Goal: Task Accomplishment & Management: Manage account settings

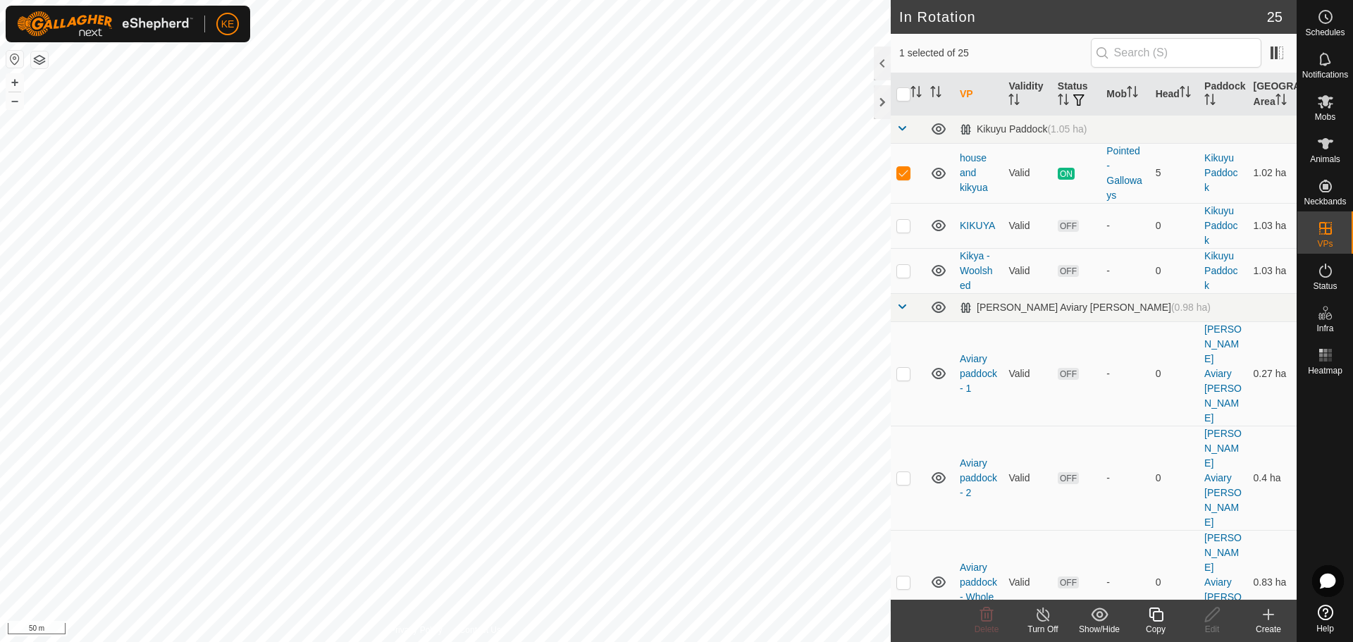
click at [1151, 615] on icon at bounding box center [1156, 614] width 18 height 17
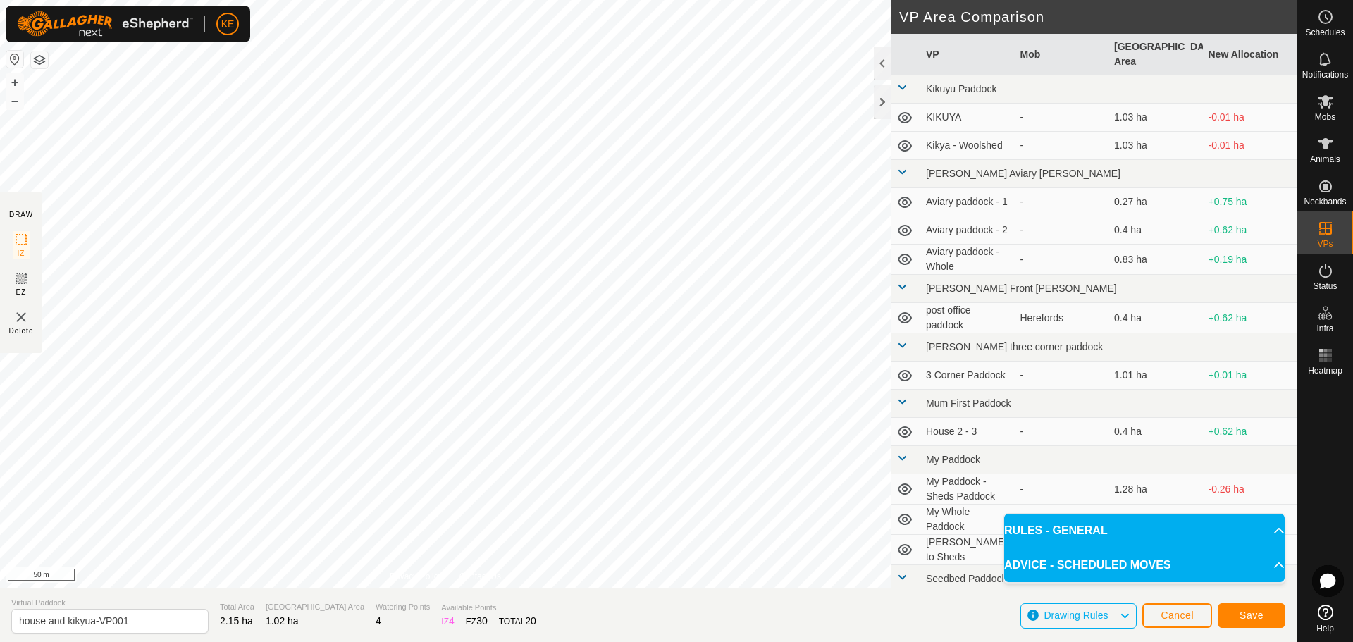
click at [783, 595] on div "DRAW IZ EZ Delete Privacy Policy Contact Us IZ interior angle must be larger th…" at bounding box center [648, 321] width 1297 height 642
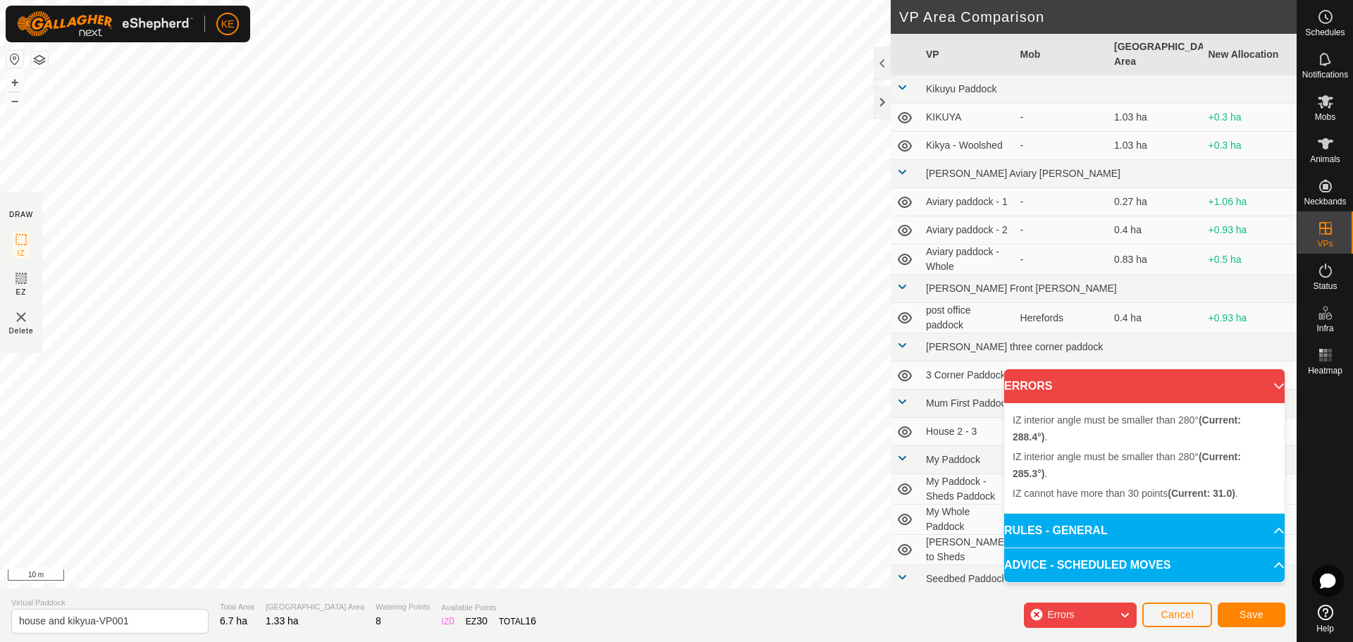
click at [567, 641] on html "KE Schedules Notifications Mobs Animals Neckbands VPs Status Infra Heatmap Help…" at bounding box center [676, 321] width 1353 height 642
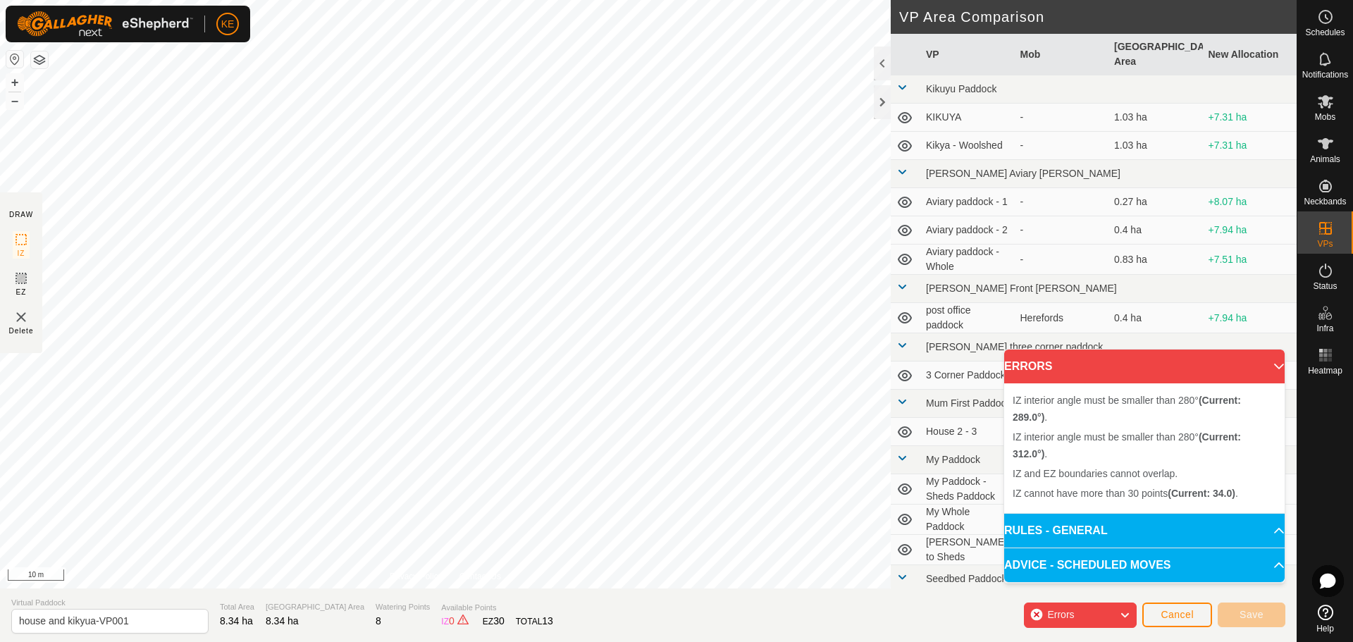
click at [510, 0] on html "KE Schedules Notifications Mobs Animals Neckbands VPs Status Infra Heatmap Help…" at bounding box center [676, 321] width 1353 height 642
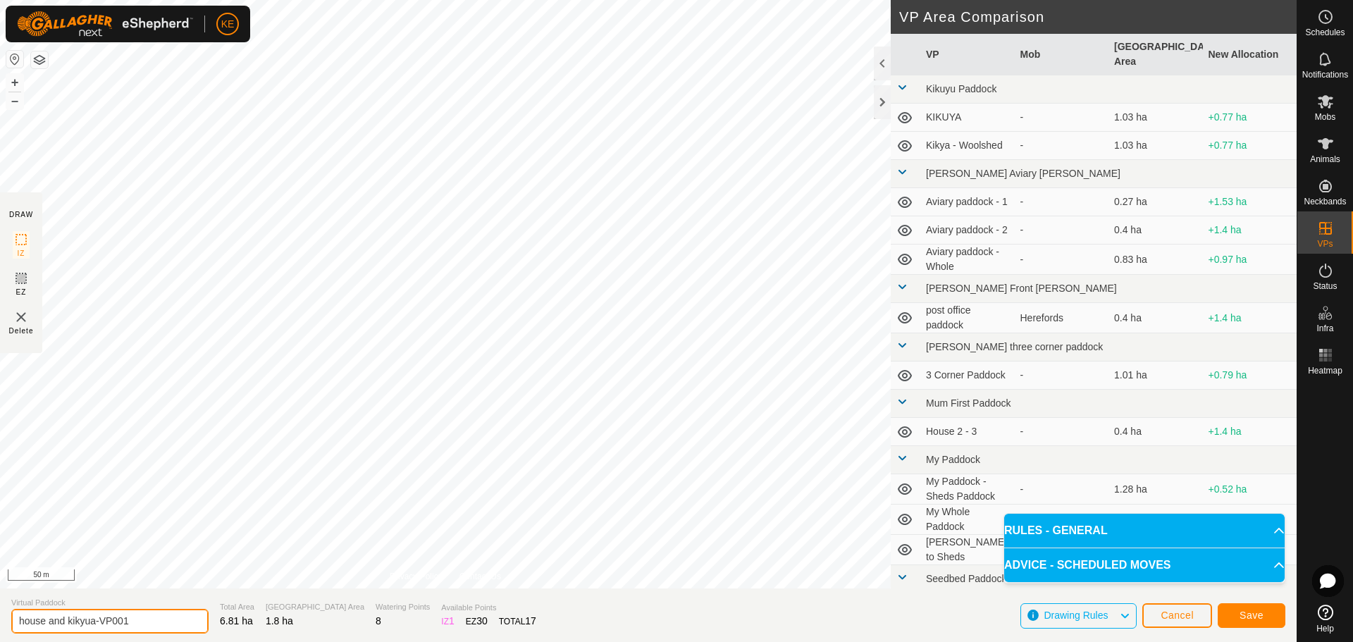
drag, startPoint x: 145, startPoint y: 617, endPoint x: 0, endPoint y: 615, distance: 145.2
click at [0, 615] on section "Virtual Paddock house and kikyua-VP001 Total Area 6.81 ha Grazing Area 1.8 ha W…" at bounding box center [648, 615] width 1297 height 54
type input "W"
type input "Pointed Galloways [DATE]"
click at [1253, 612] on span "Save" at bounding box center [1252, 615] width 24 height 11
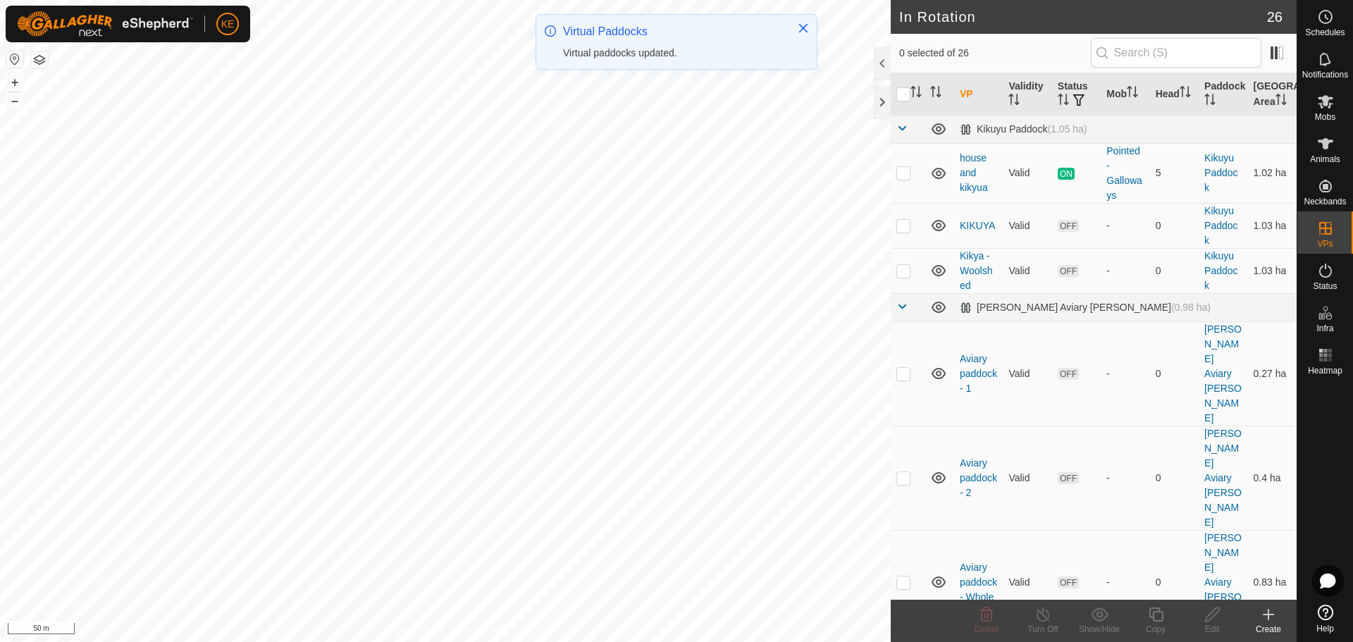
checkbox input "true"
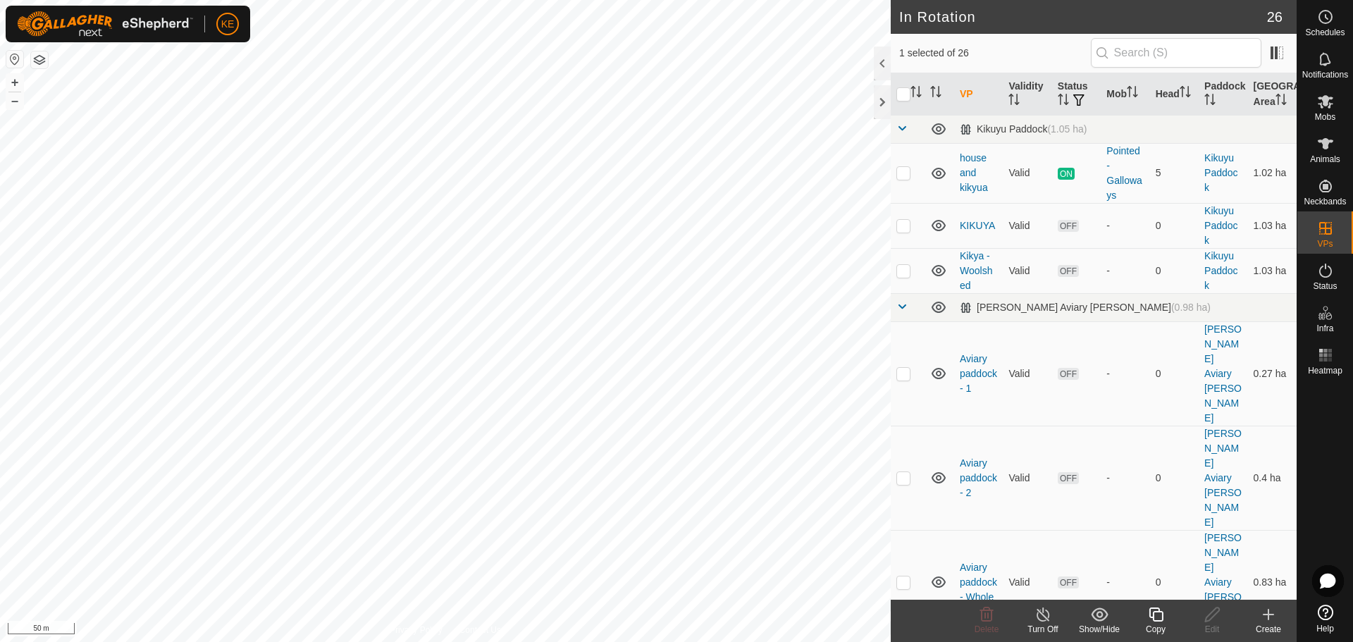
click at [1152, 614] on icon at bounding box center [1156, 614] width 18 height 17
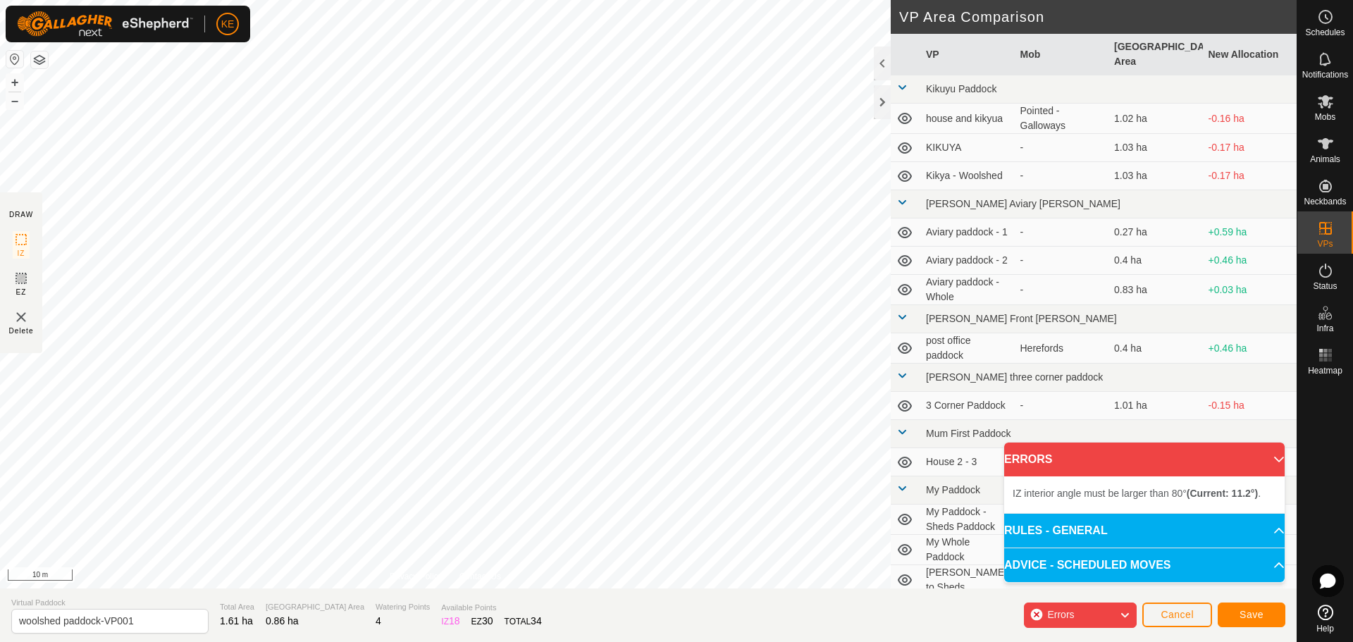
click at [576, 405] on div "IZ interior angle must be larger than 80° (Current: 11.2°) . + – ⇧ i 10 m" at bounding box center [445, 294] width 891 height 588
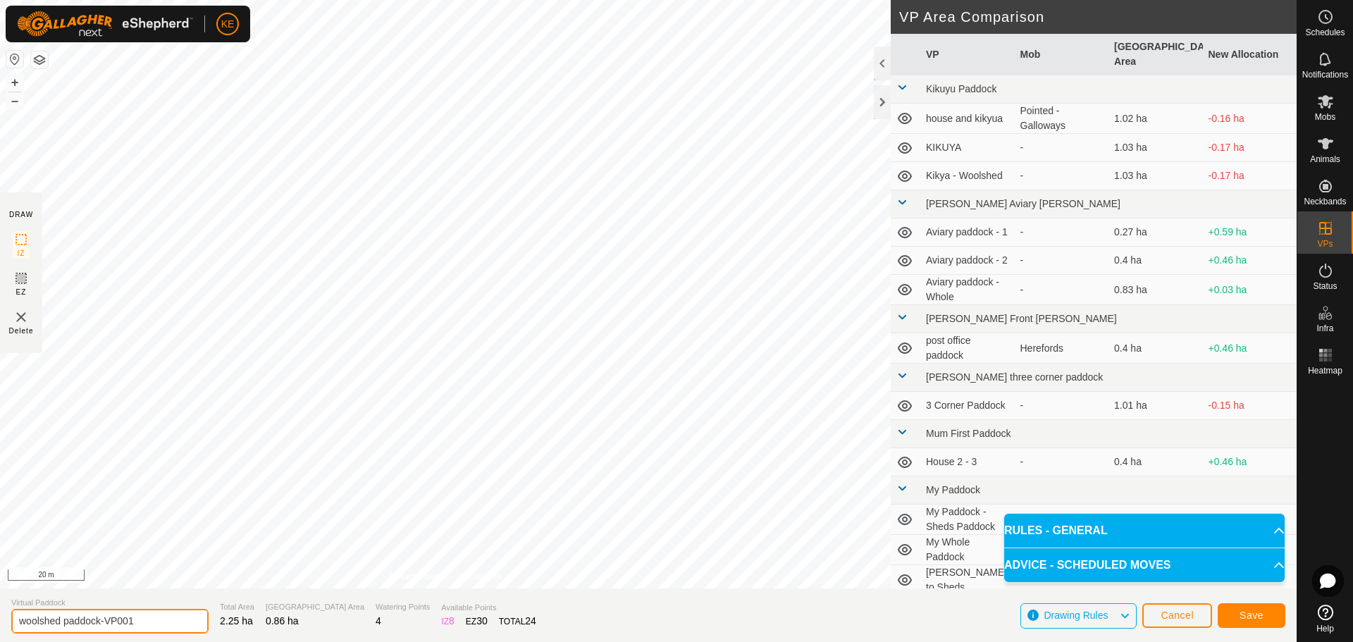
drag, startPoint x: 145, startPoint y: 619, endPoint x: 0, endPoint y: 623, distance: 145.2
click at [0, 623] on section "Virtual Paddock woolshed paddock-VP001 Total Area 2.25 ha Grazing Area 0.86 ha …" at bounding box center [648, 615] width 1297 height 54
type input "White Galloways [DATE]"
click at [1245, 613] on span "Save" at bounding box center [1252, 615] width 24 height 11
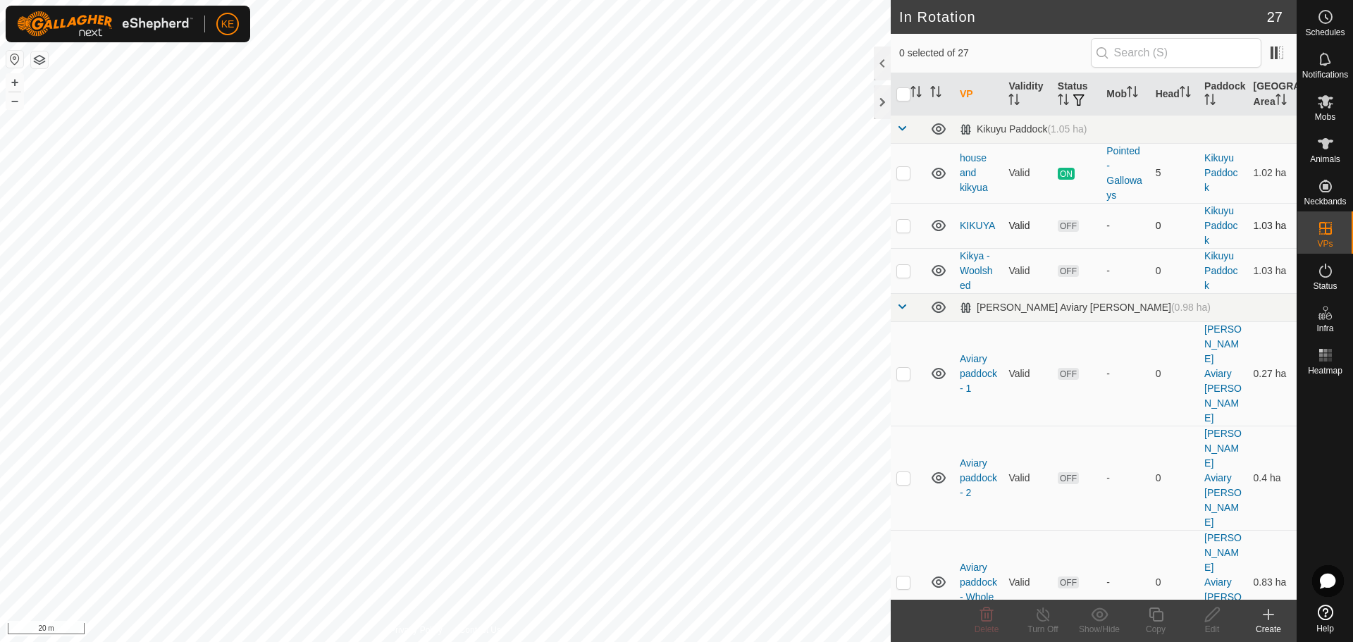
click at [1033, 235] on div "In Rotation 27 0 selected of 27 VP Validity Status Mob Head Paddock [GEOGRAPHIC…" at bounding box center [648, 321] width 1297 height 642
checkbox input "false"
click at [982, 617] on icon at bounding box center [986, 615] width 13 height 14
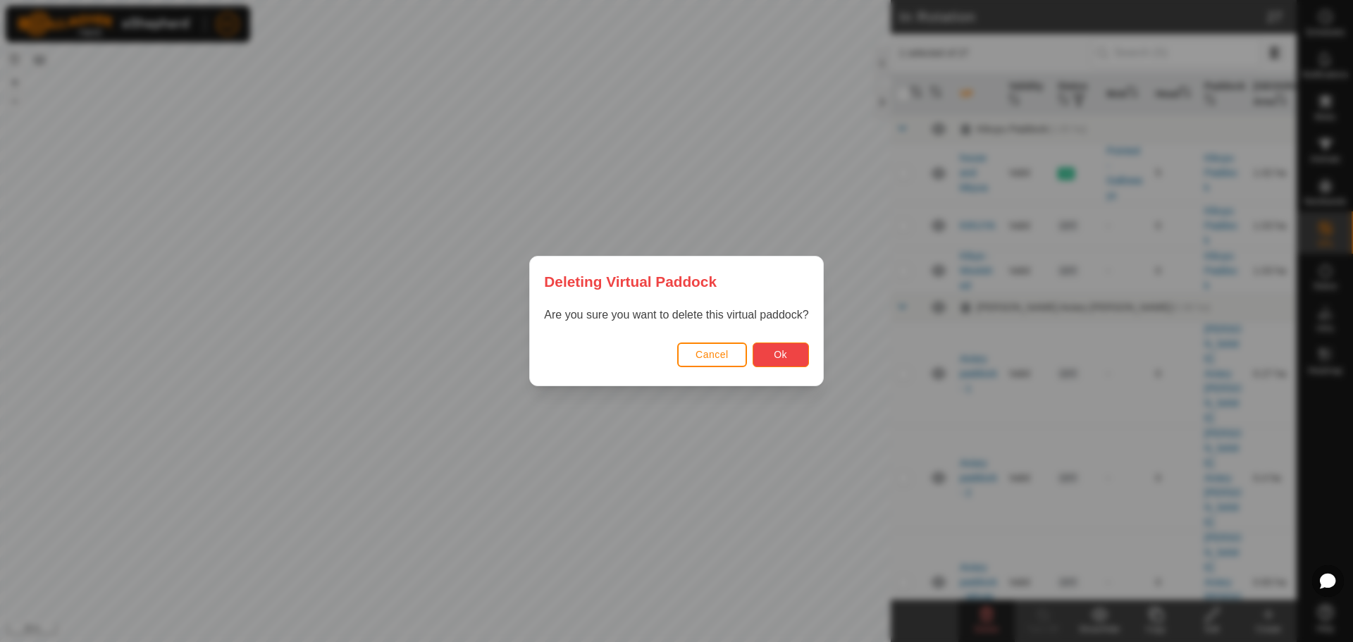
click at [784, 354] on span "Ok" at bounding box center [780, 354] width 13 height 11
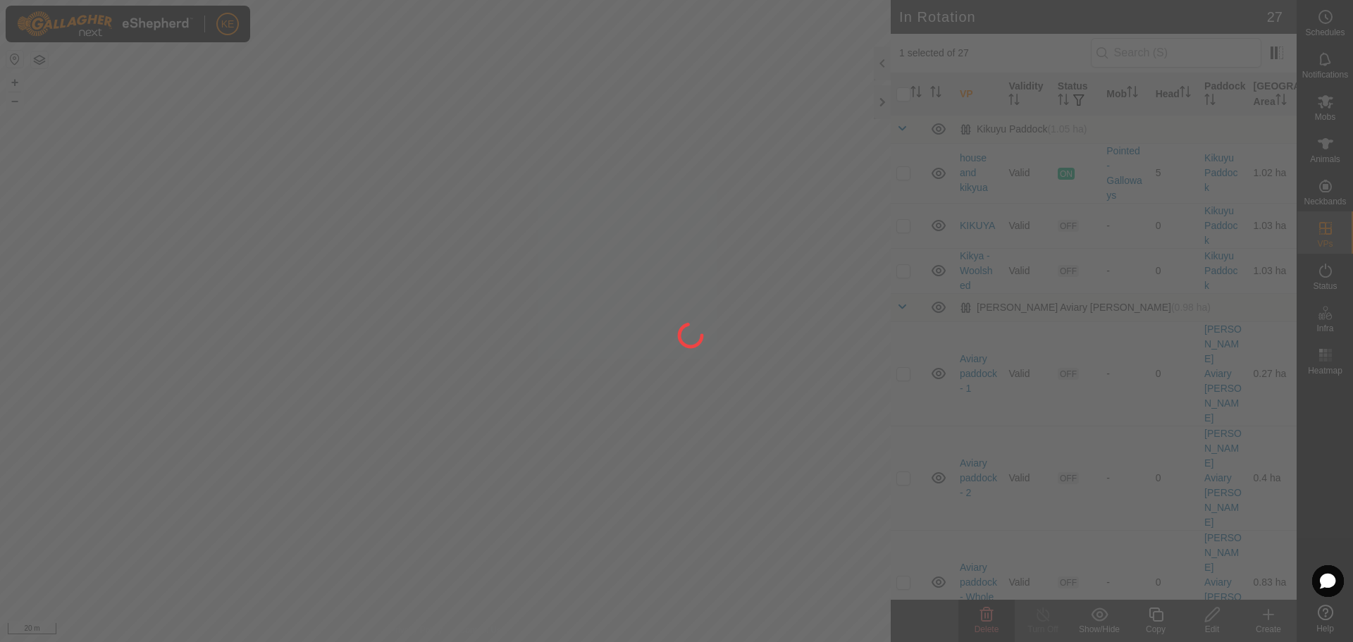
checkbox input "false"
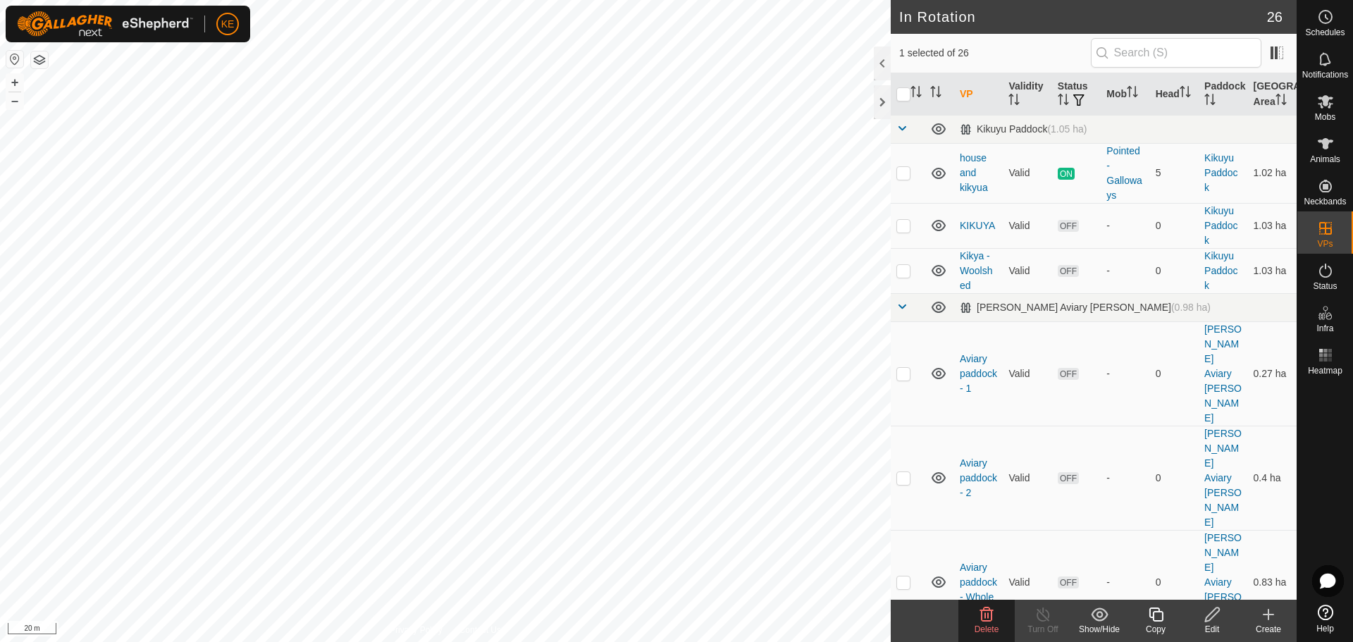
click at [983, 614] on icon at bounding box center [986, 614] width 17 height 17
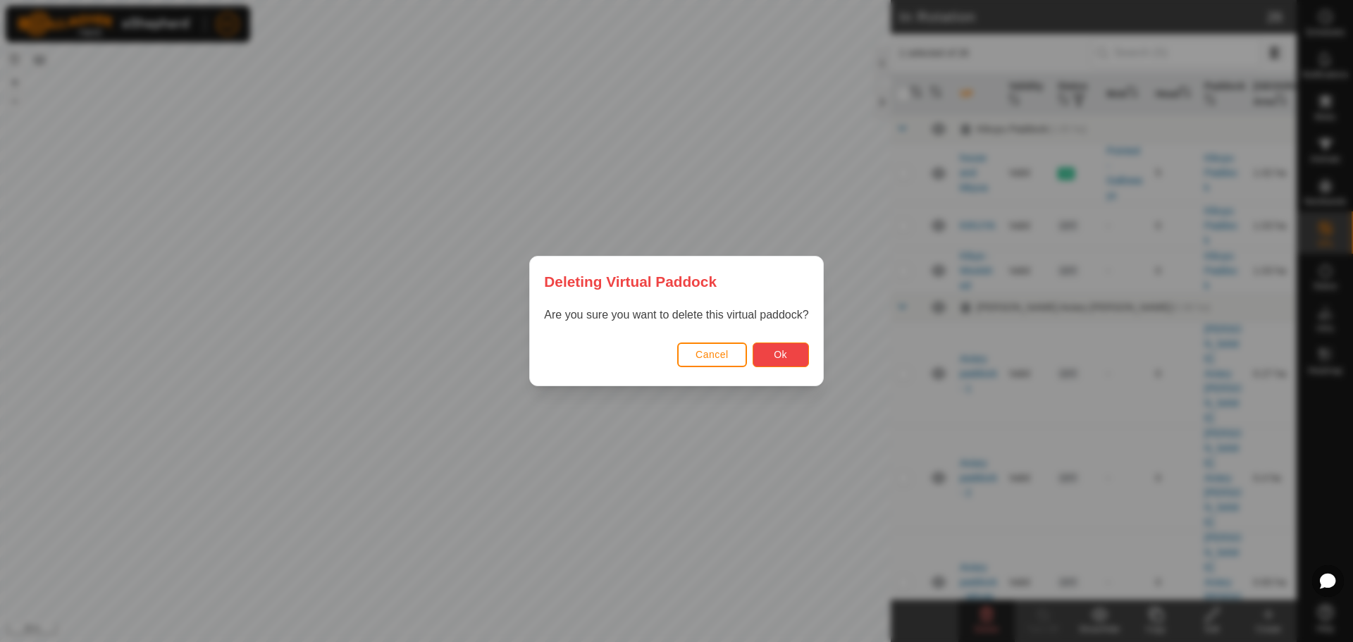
click at [767, 357] on button "Ok" at bounding box center [781, 355] width 56 height 25
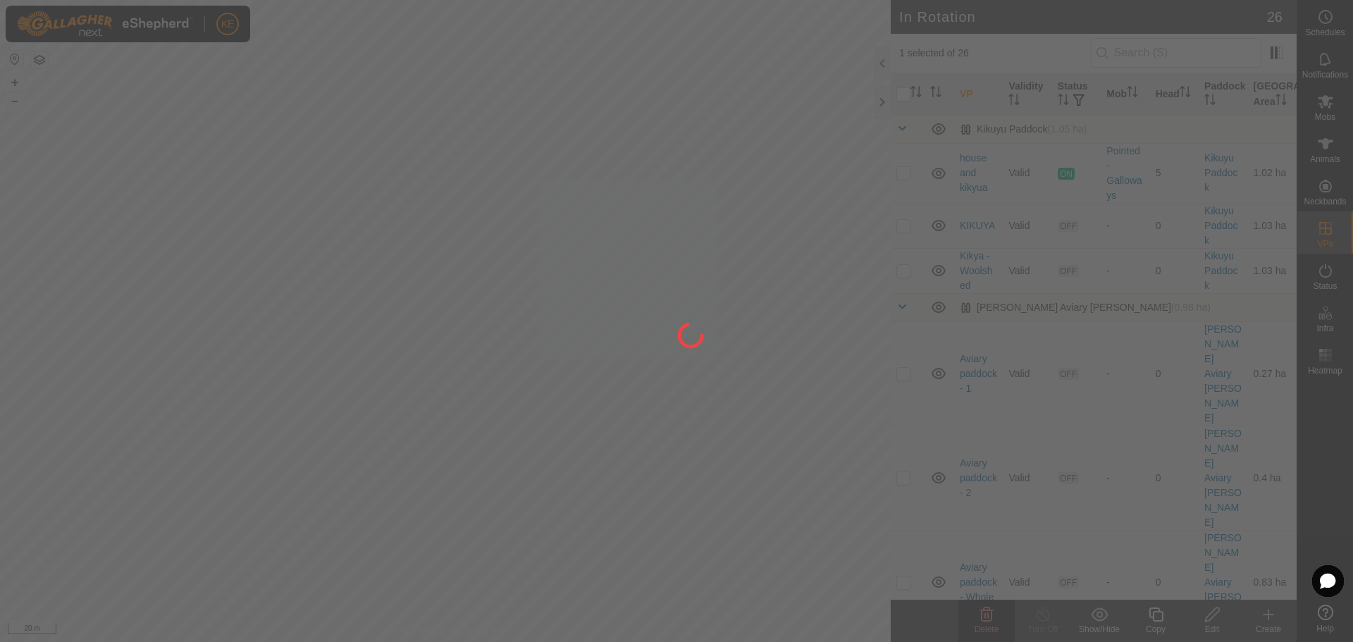
checkbox input "false"
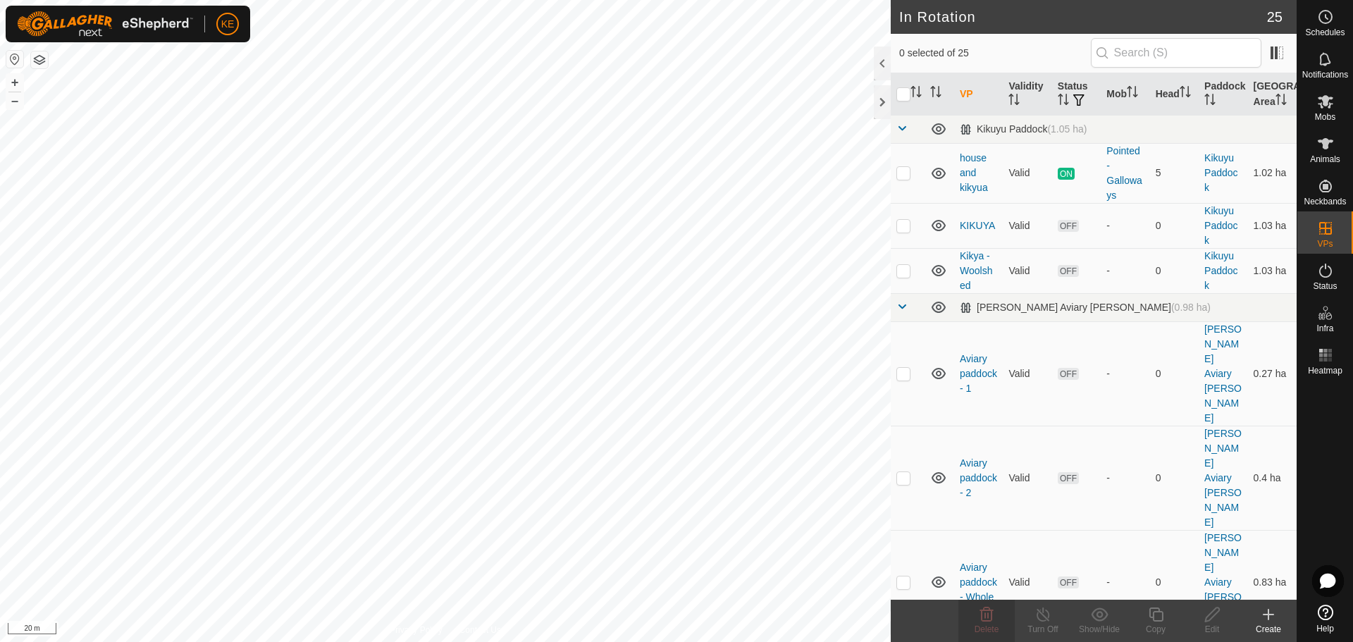
checkbox input "true"
click at [982, 619] on icon at bounding box center [986, 615] width 13 height 14
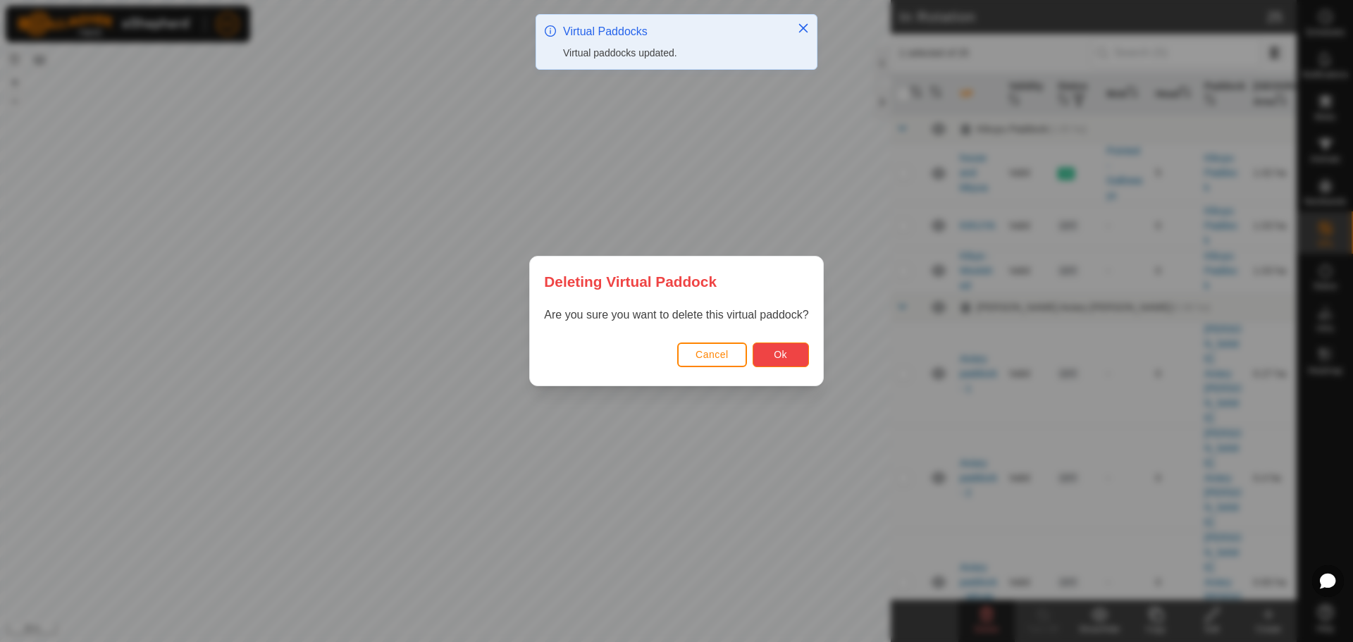
click at [789, 357] on button "Ok" at bounding box center [781, 355] width 56 height 25
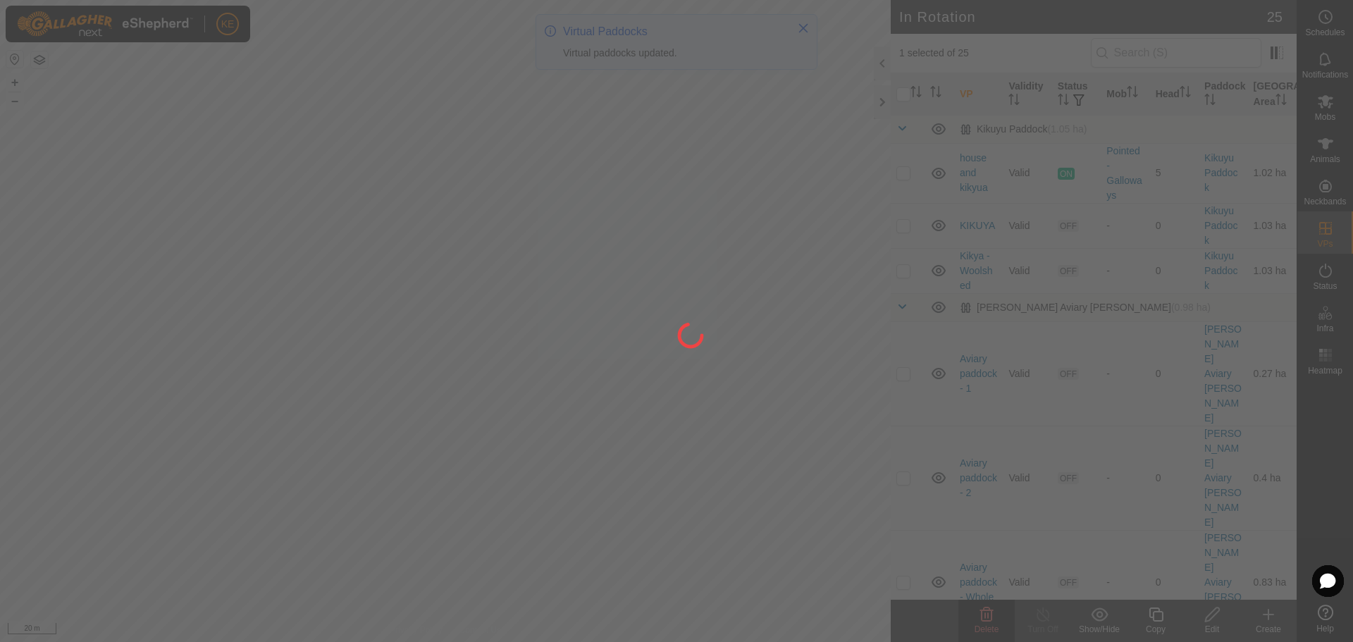
checkbox input "false"
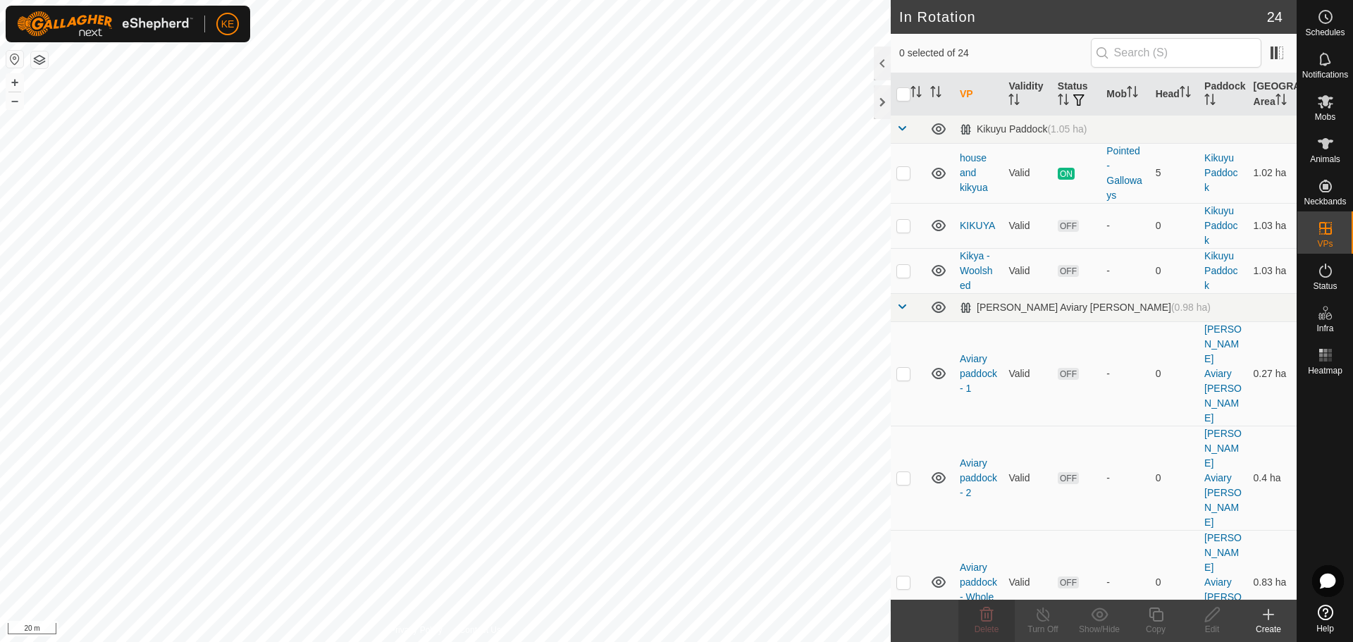
checkbox input "true"
click at [992, 617] on icon at bounding box center [986, 615] width 13 height 14
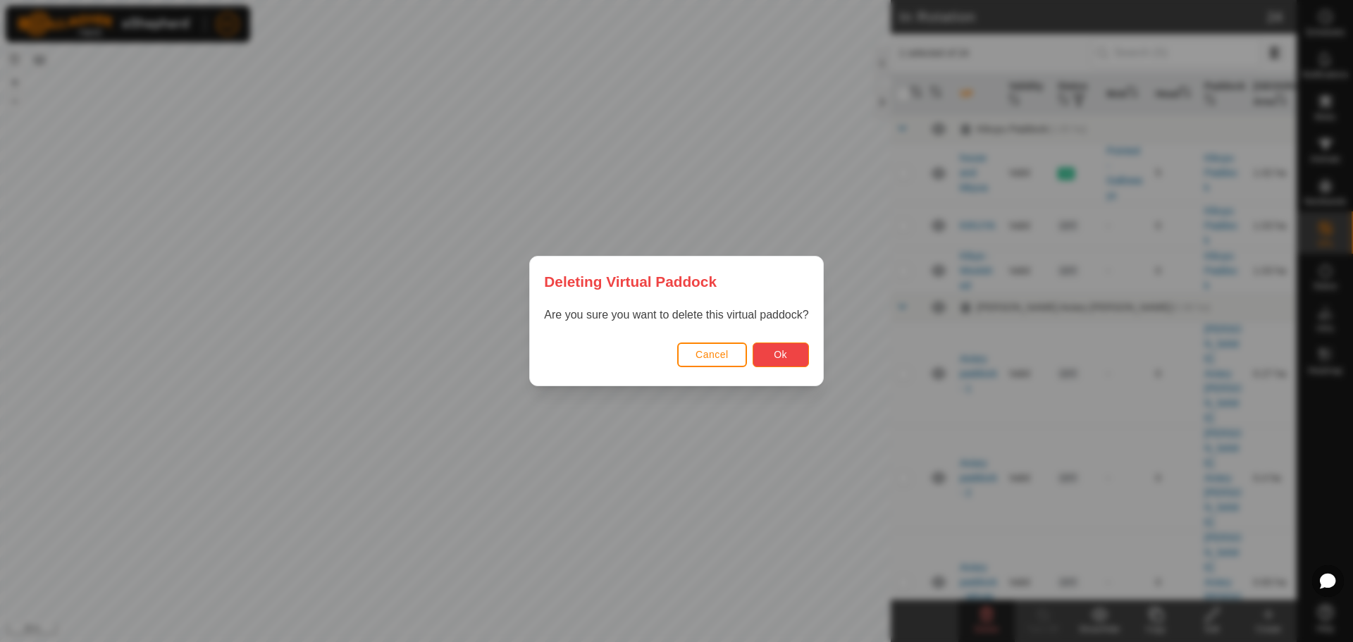
click at [775, 358] on span "Ok" at bounding box center [780, 354] width 13 height 11
checkbox input "false"
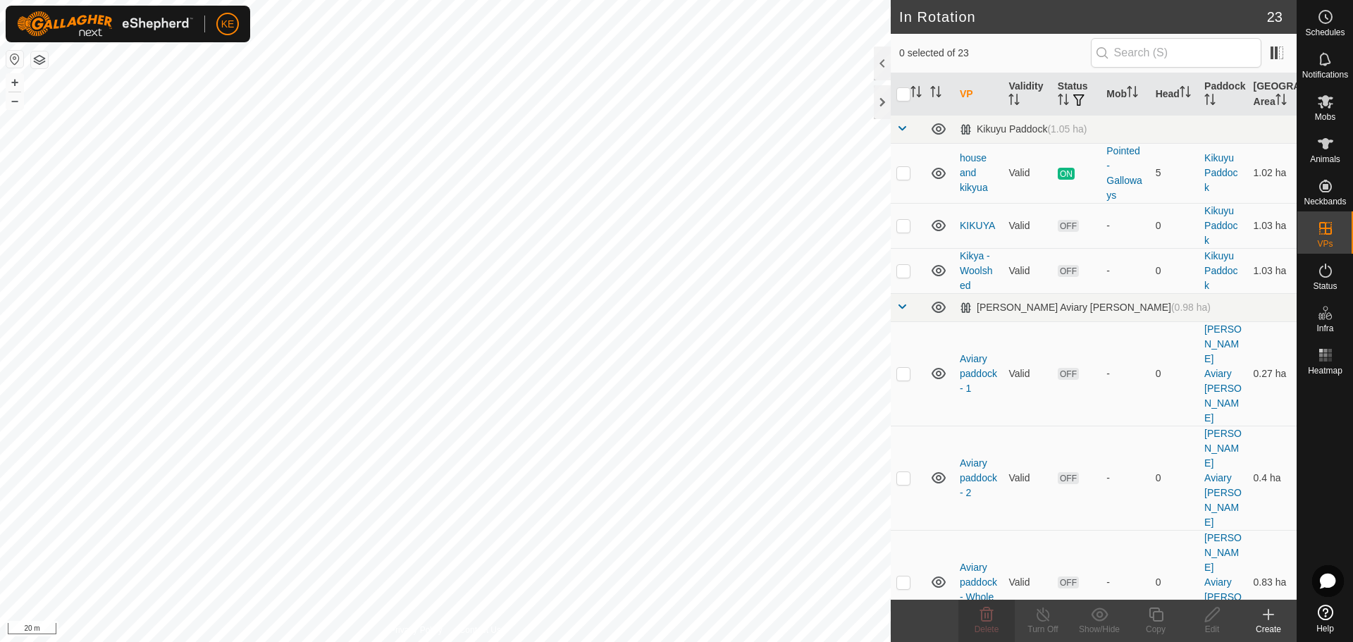
checkbox input "true"
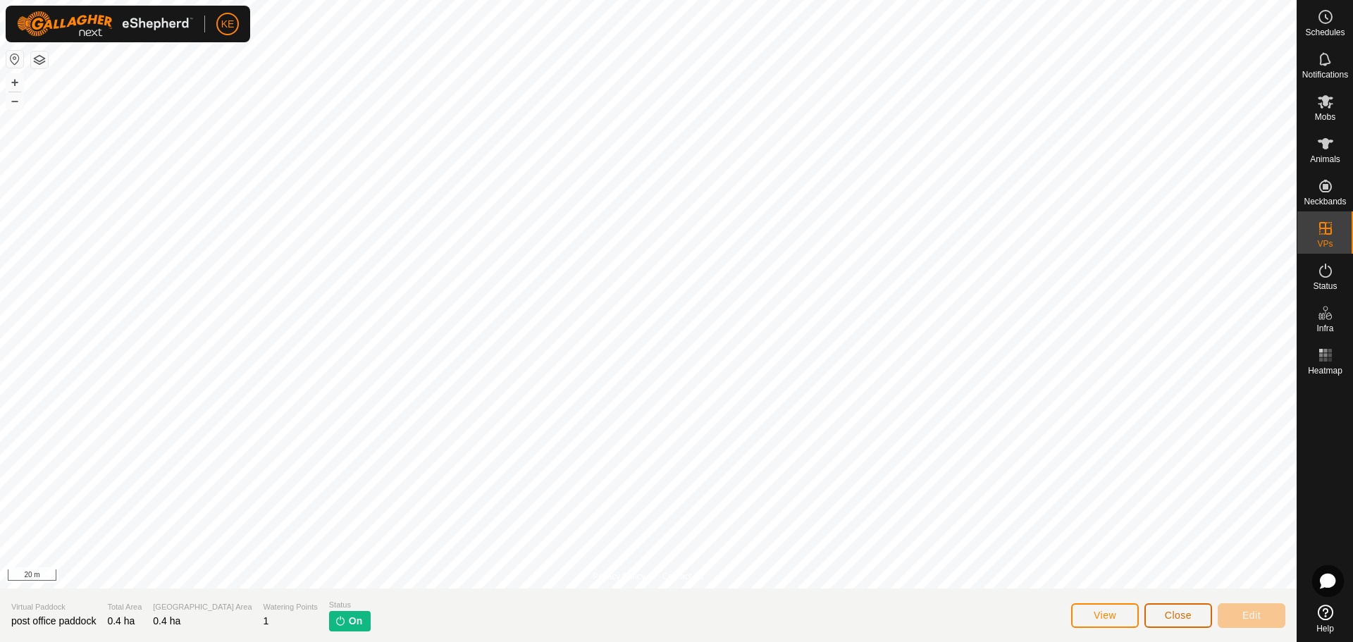
click at [1187, 618] on span "Close" at bounding box center [1178, 615] width 27 height 11
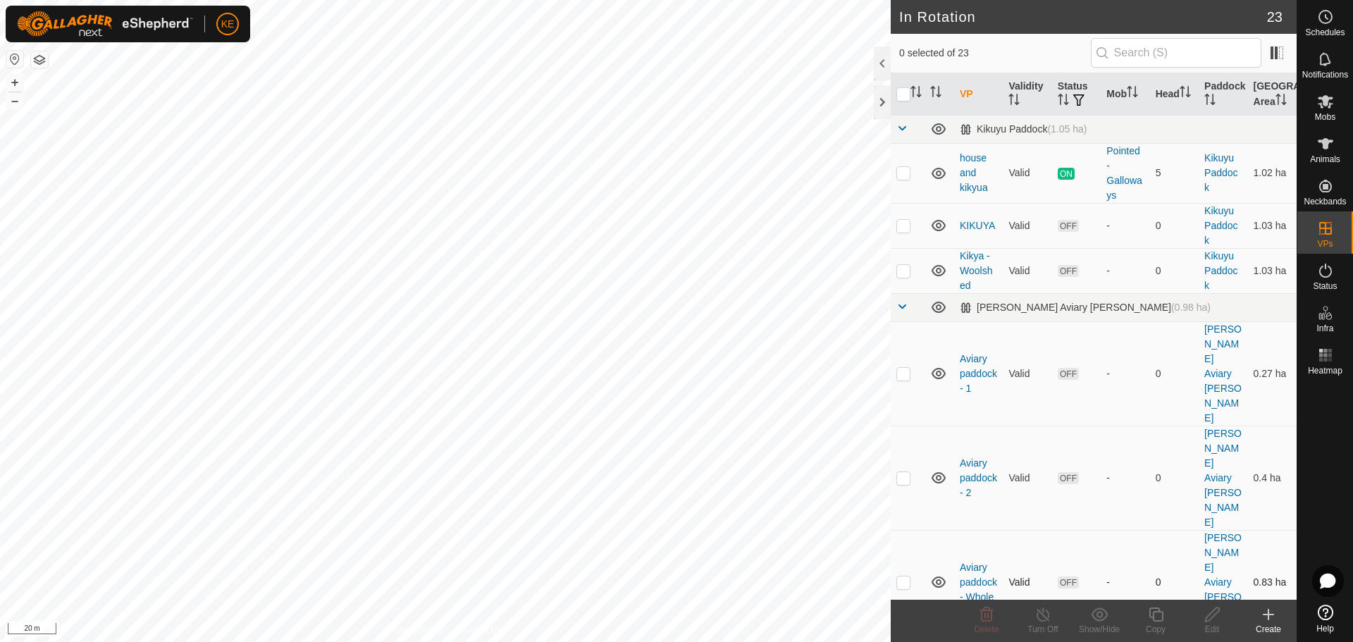
checkbox input "true"
click at [1159, 616] on icon at bounding box center [1156, 614] width 18 height 17
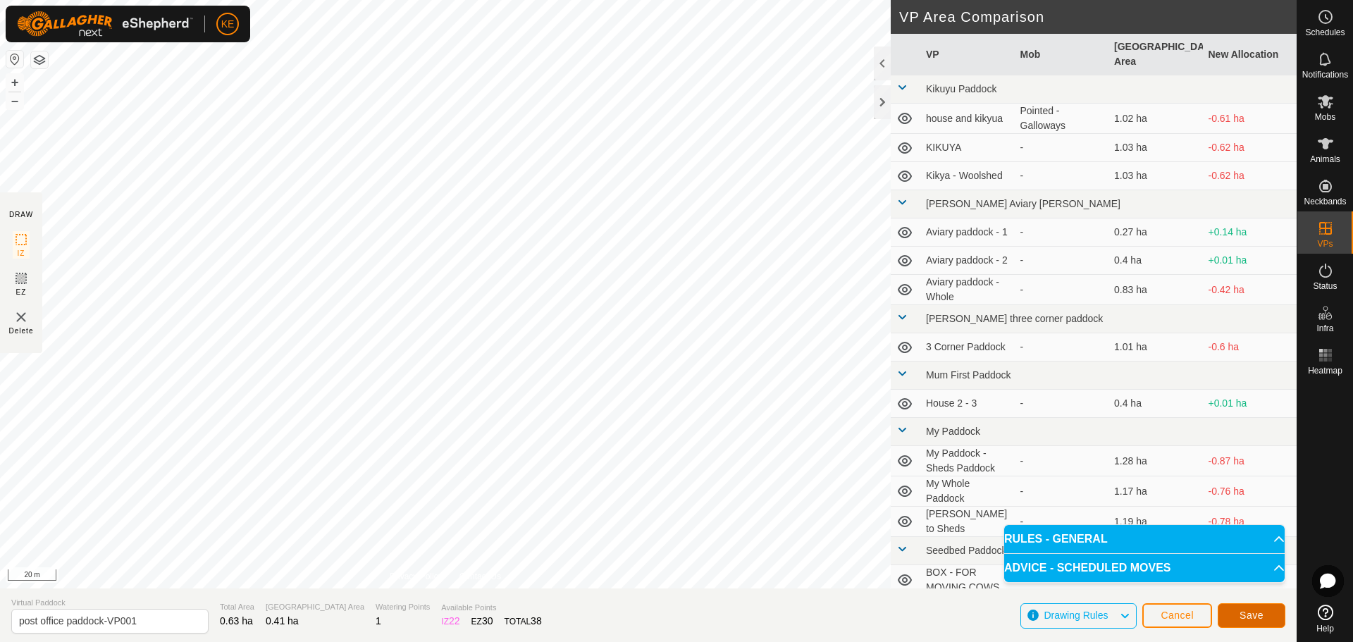
click at [1247, 617] on span "Save" at bounding box center [1252, 615] width 24 height 11
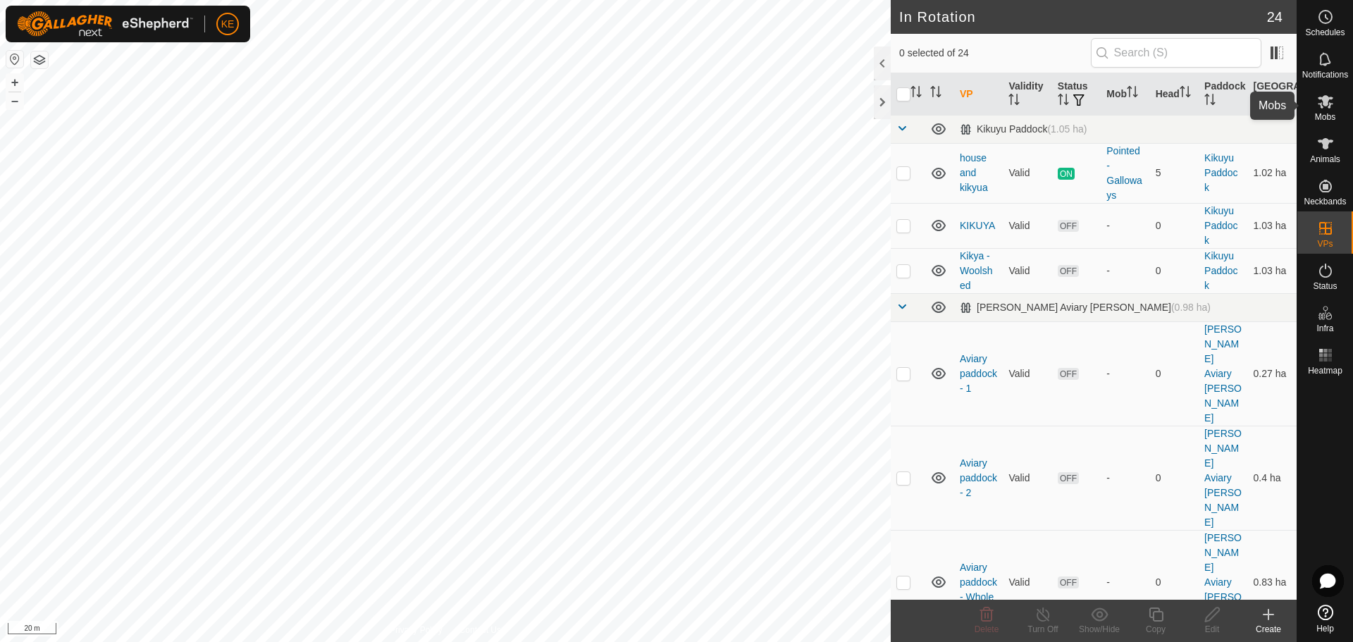
click at [1323, 101] on icon at bounding box center [1326, 101] width 16 height 13
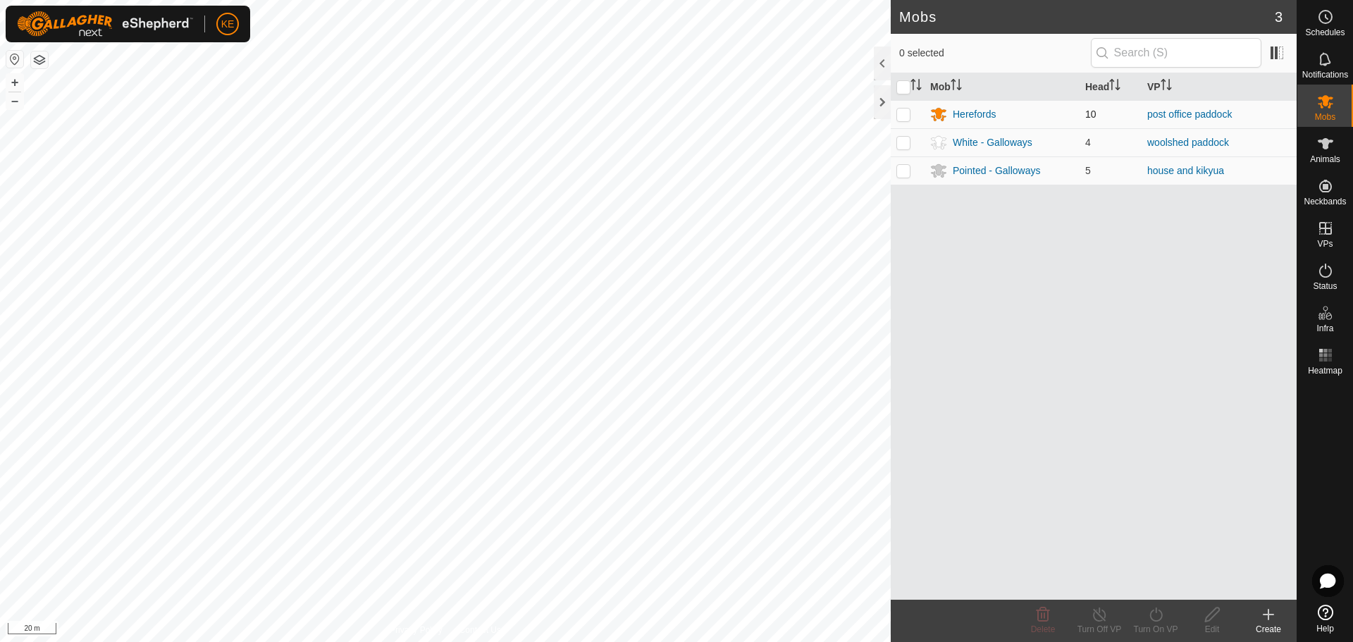
click at [904, 113] on p-checkbox at bounding box center [903, 114] width 14 height 11
checkbox input "true"
click at [1161, 615] on icon at bounding box center [1155, 615] width 13 height 14
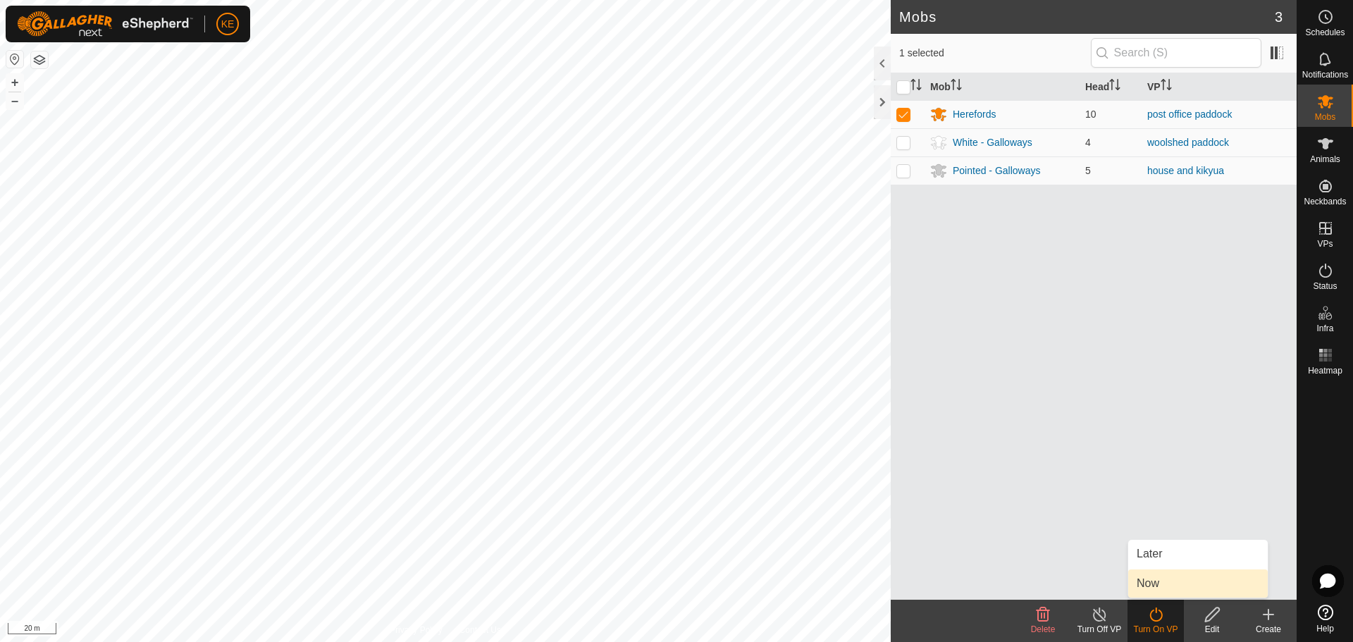
click at [1162, 580] on link "Now" at bounding box center [1198, 583] width 140 height 28
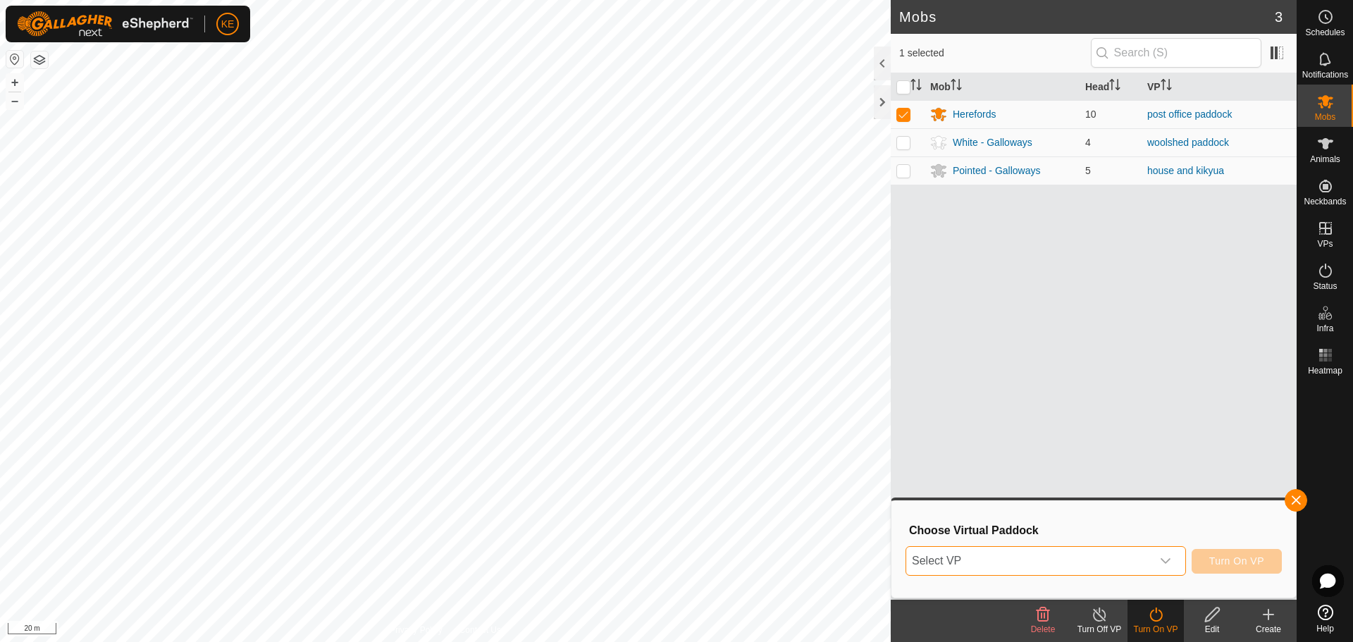
click at [1055, 561] on span "Select VP" at bounding box center [1028, 561] width 245 height 28
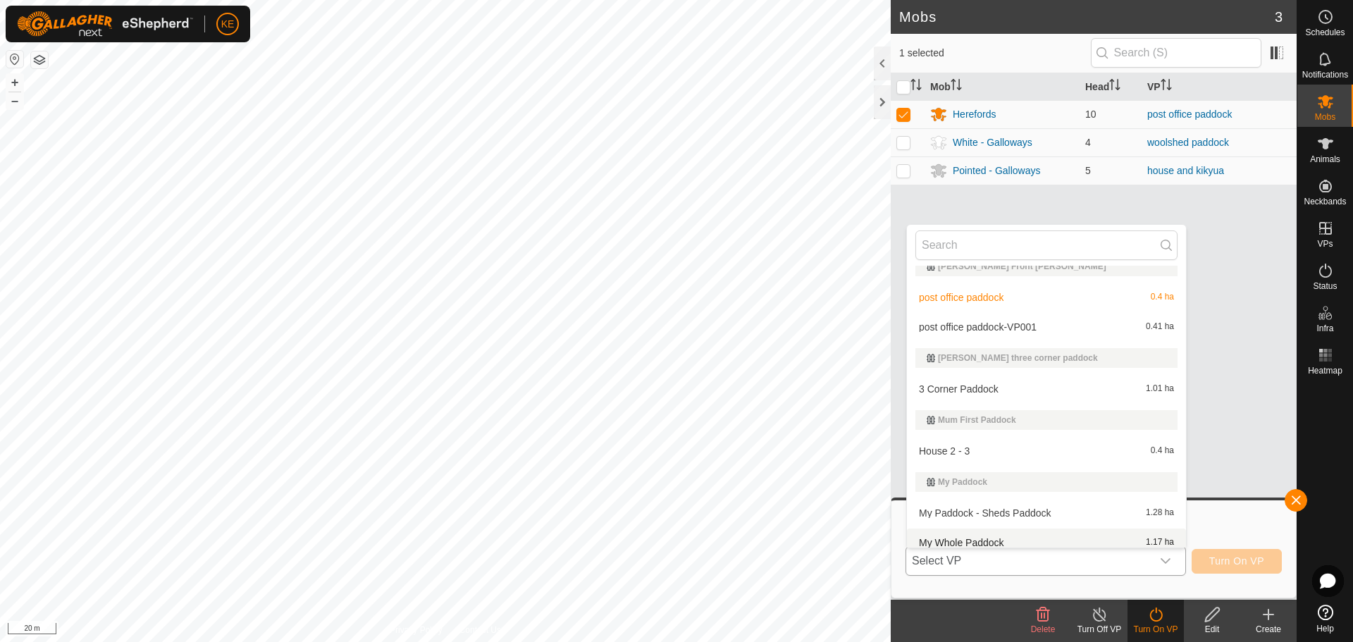
scroll to position [233, 0]
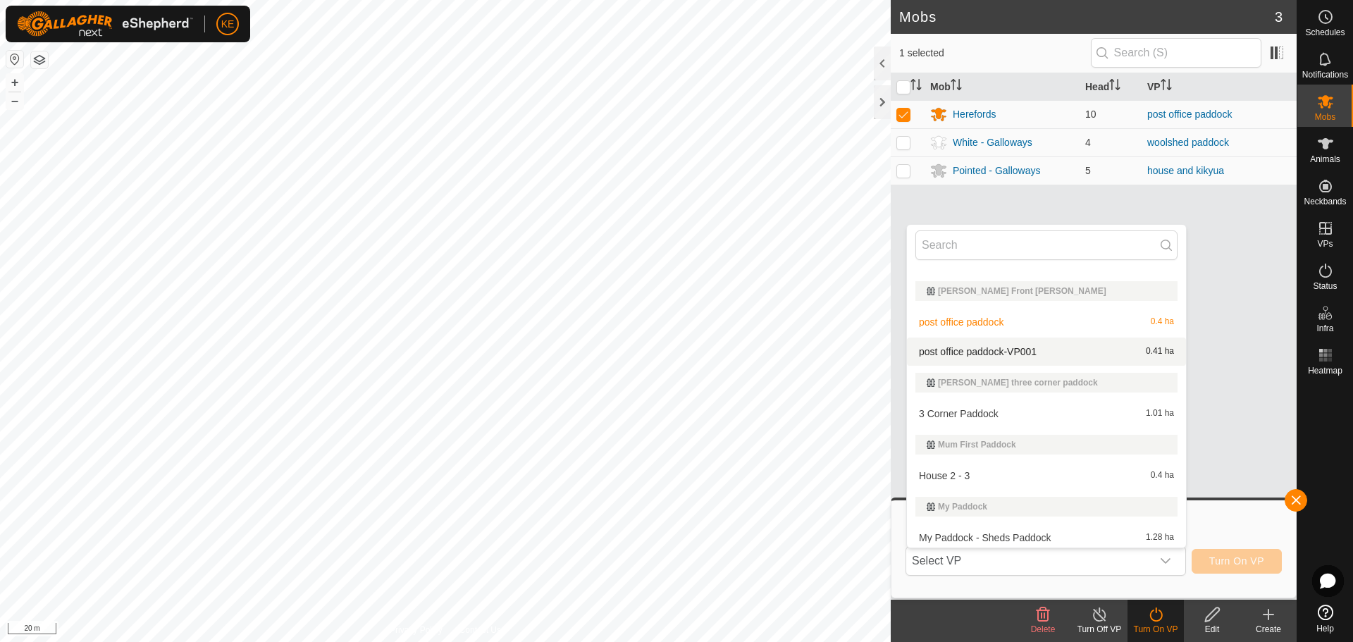
click at [37, 56] on button "button" at bounding box center [39, 59] width 17 height 17
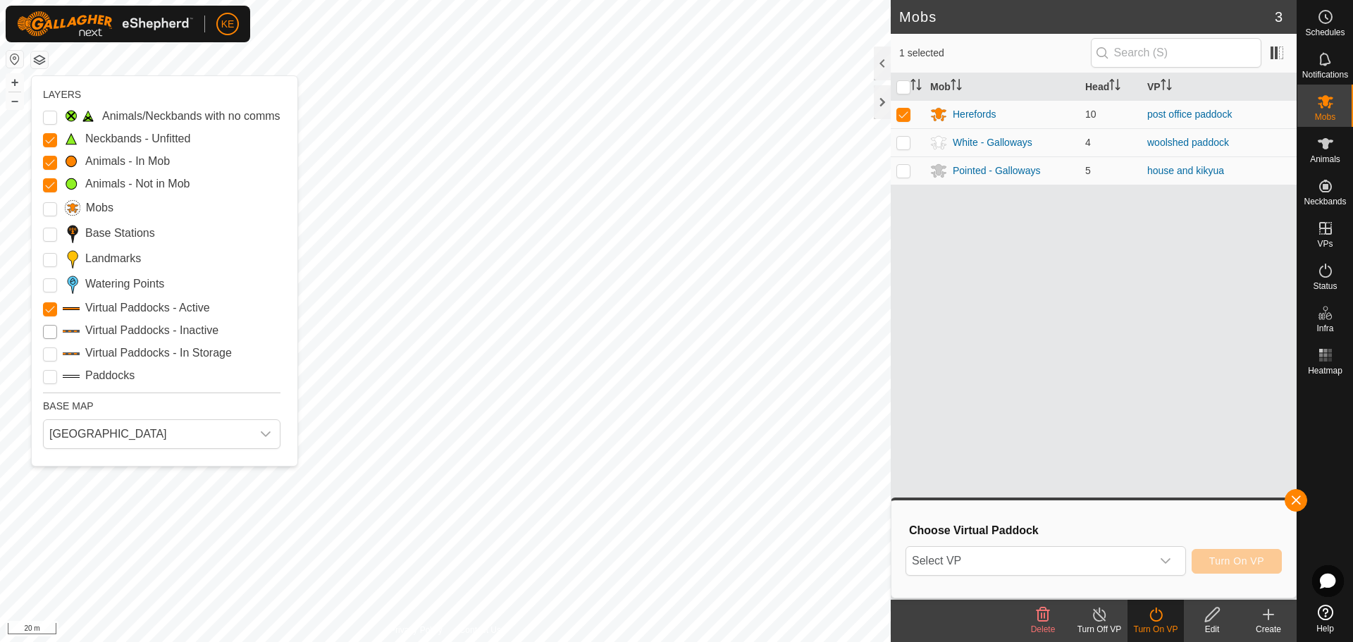
click at [48, 334] on Inactive "Virtual Paddocks - Inactive" at bounding box center [50, 332] width 14 height 14
click at [1013, 560] on span "Select VP" at bounding box center [1028, 561] width 245 height 28
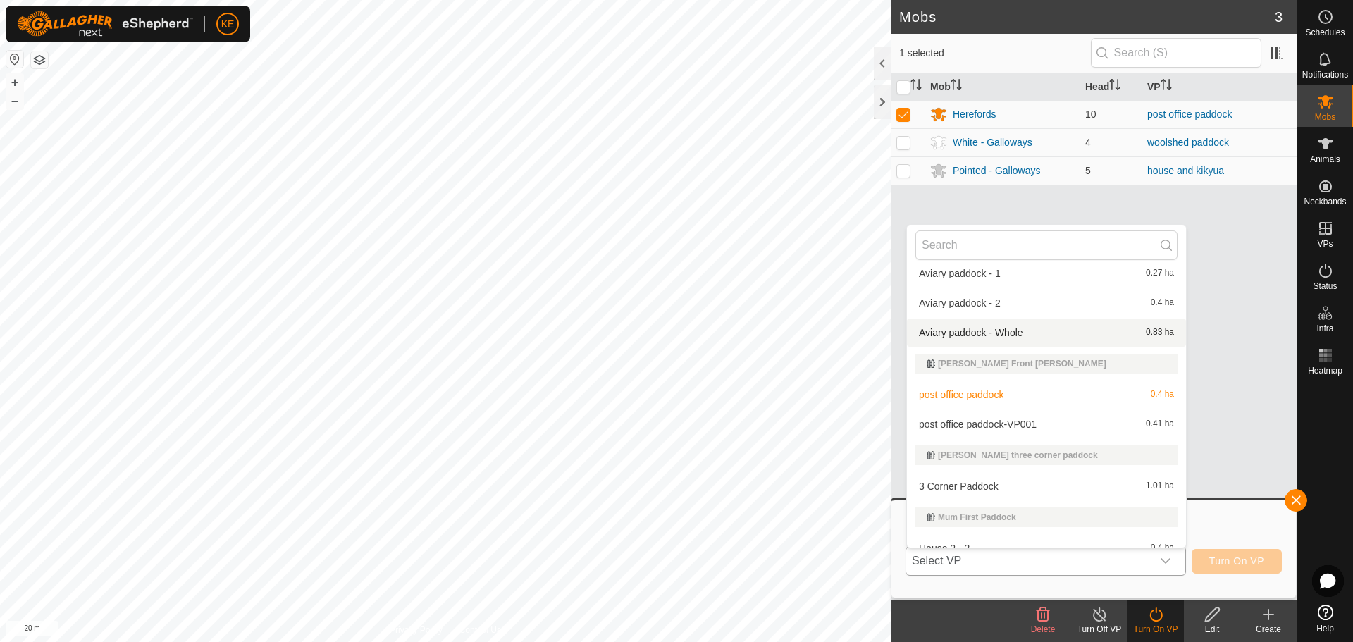
scroll to position [162, 0]
click at [1025, 419] on li "post office paddock-VP001 0.41 ha" at bounding box center [1046, 422] width 279 height 28
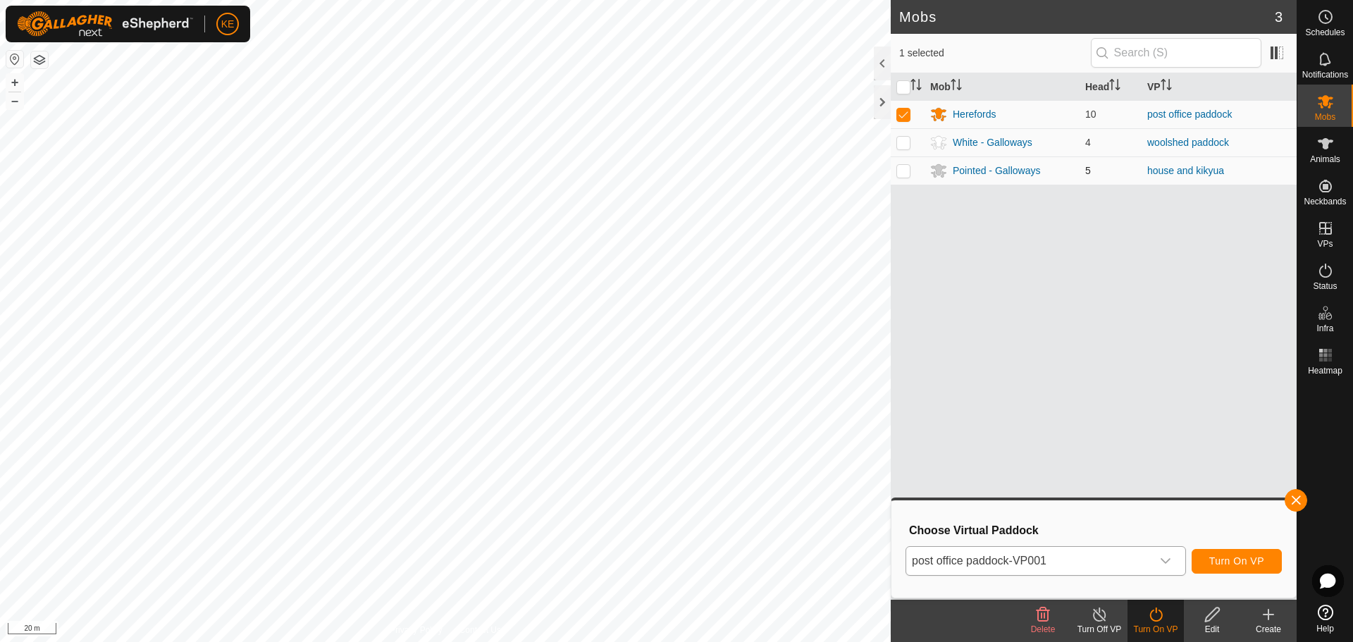
click at [1135, 174] on div "Mobs 3 1 selected Mob Head VP [GEOGRAPHIC_DATA] 10 post office paddock White - …" at bounding box center [648, 321] width 1297 height 642
click at [1244, 559] on span "Turn On VP" at bounding box center [1236, 560] width 55 height 11
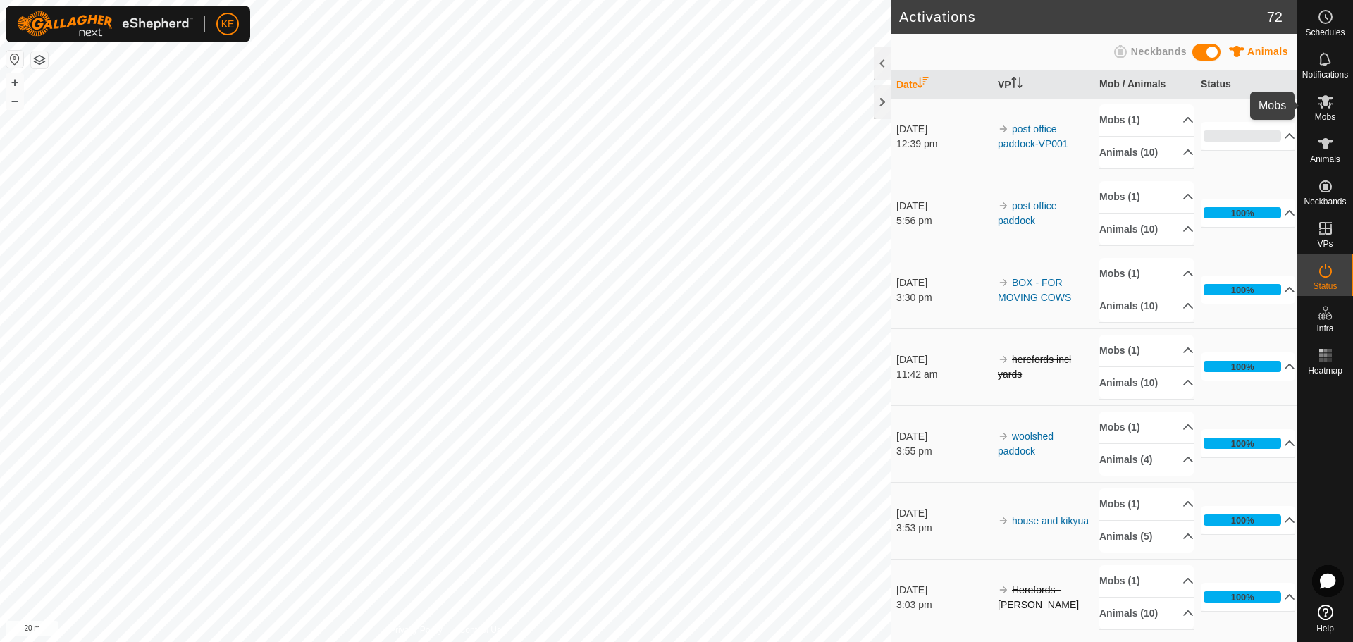
click at [1322, 103] on icon at bounding box center [1325, 101] width 17 height 17
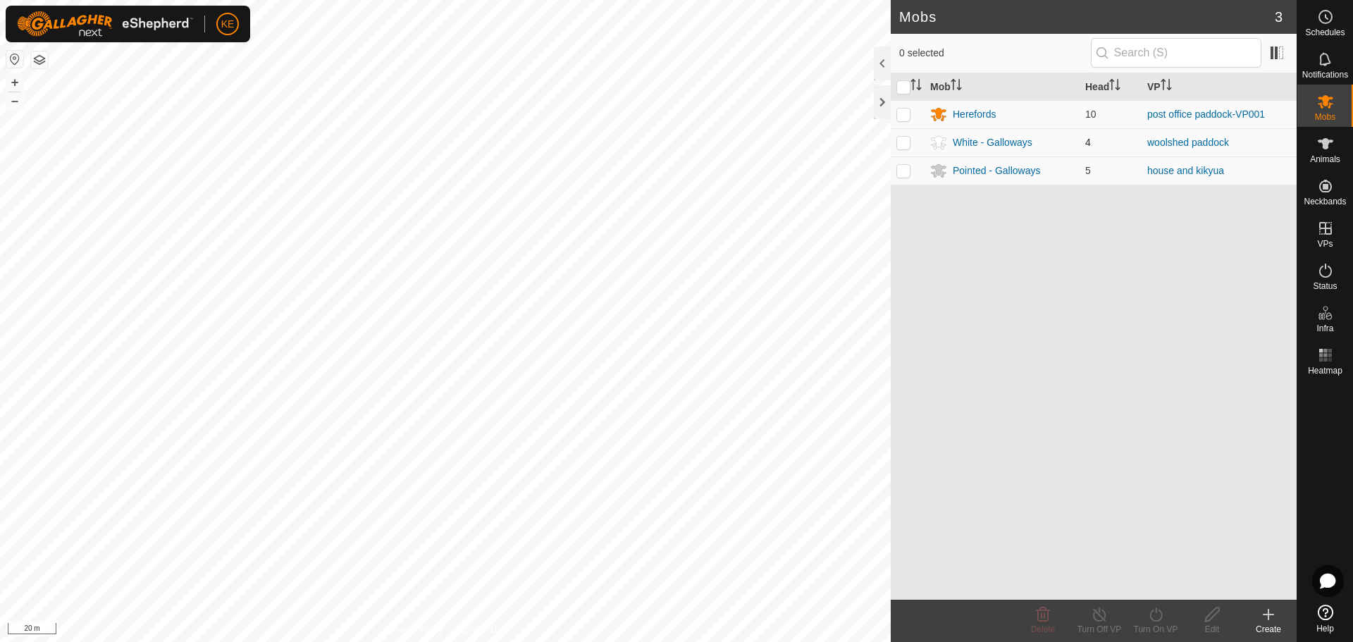
click at [904, 144] on p-checkbox at bounding box center [903, 142] width 14 height 11
checkbox input "true"
click at [1152, 615] on icon at bounding box center [1156, 614] width 18 height 17
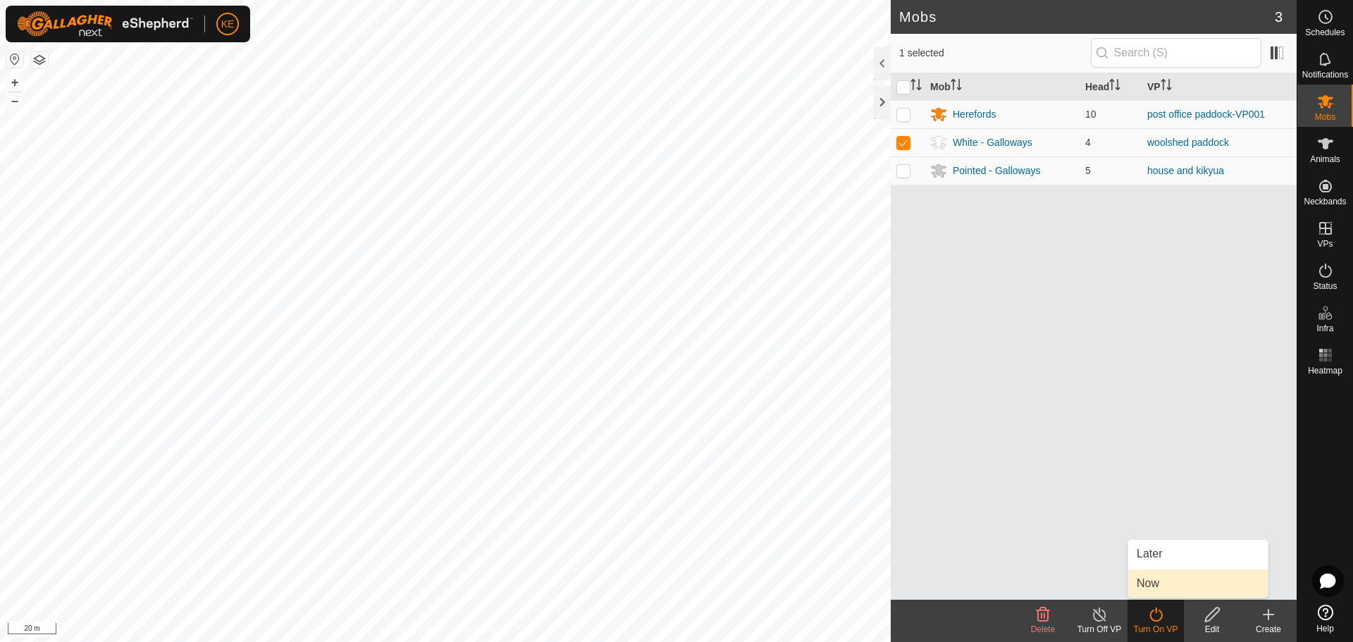
click at [1152, 577] on link "Now" at bounding box center [1198, 583] width 140 height 28
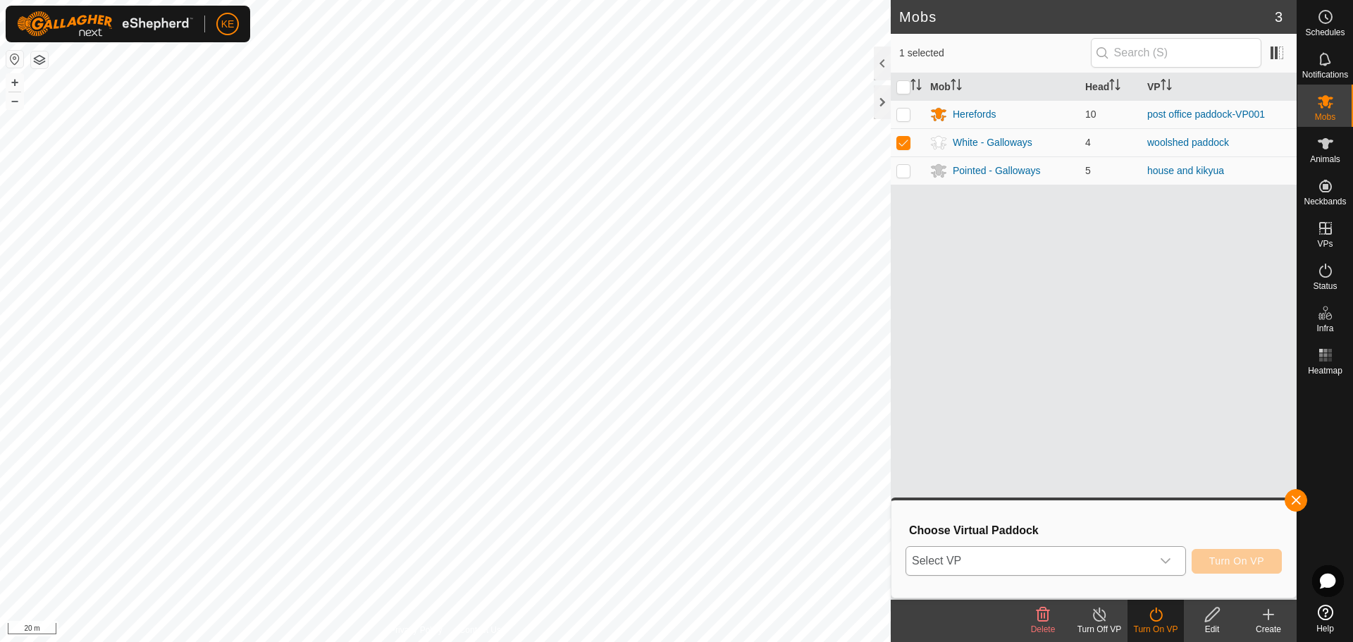
click at [1167, 558] on icon "dropdown trigger" at bounding box center [1165, 560] width 11 height 11
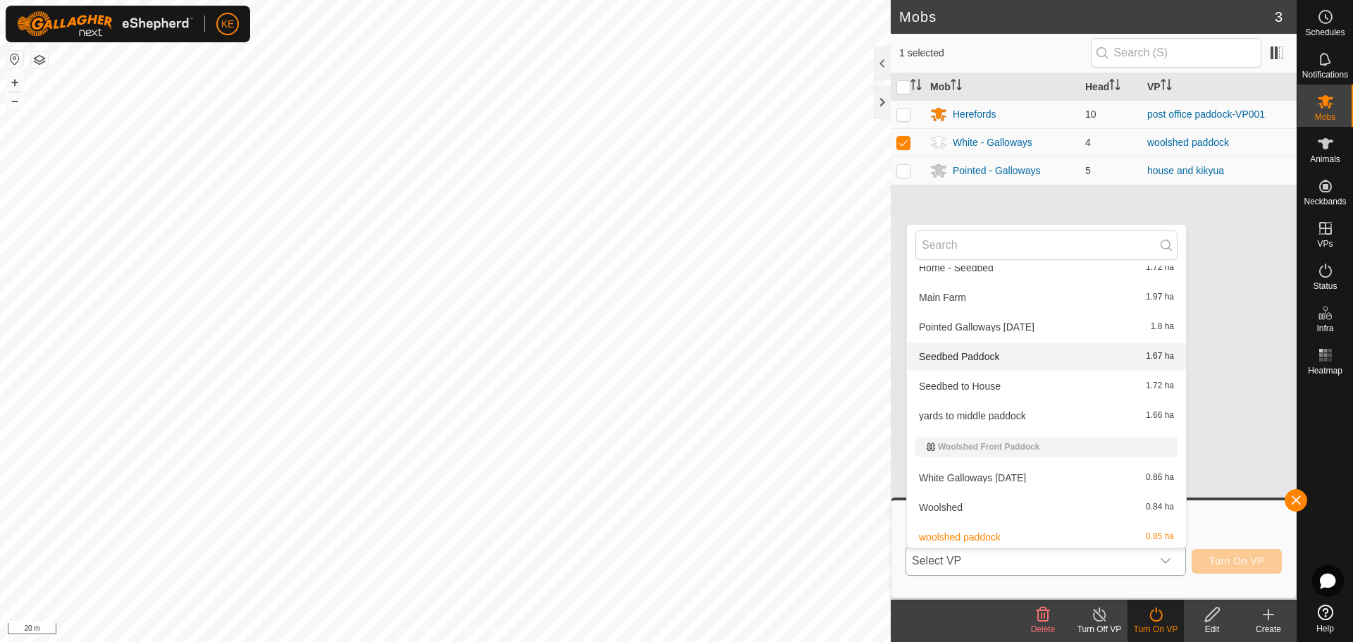
scroll to position [686, 0]
click at [990, 474] on li "White Galloways [DATE] 0.86 ha" at bounding box center [1046, 474] width 279 height 28
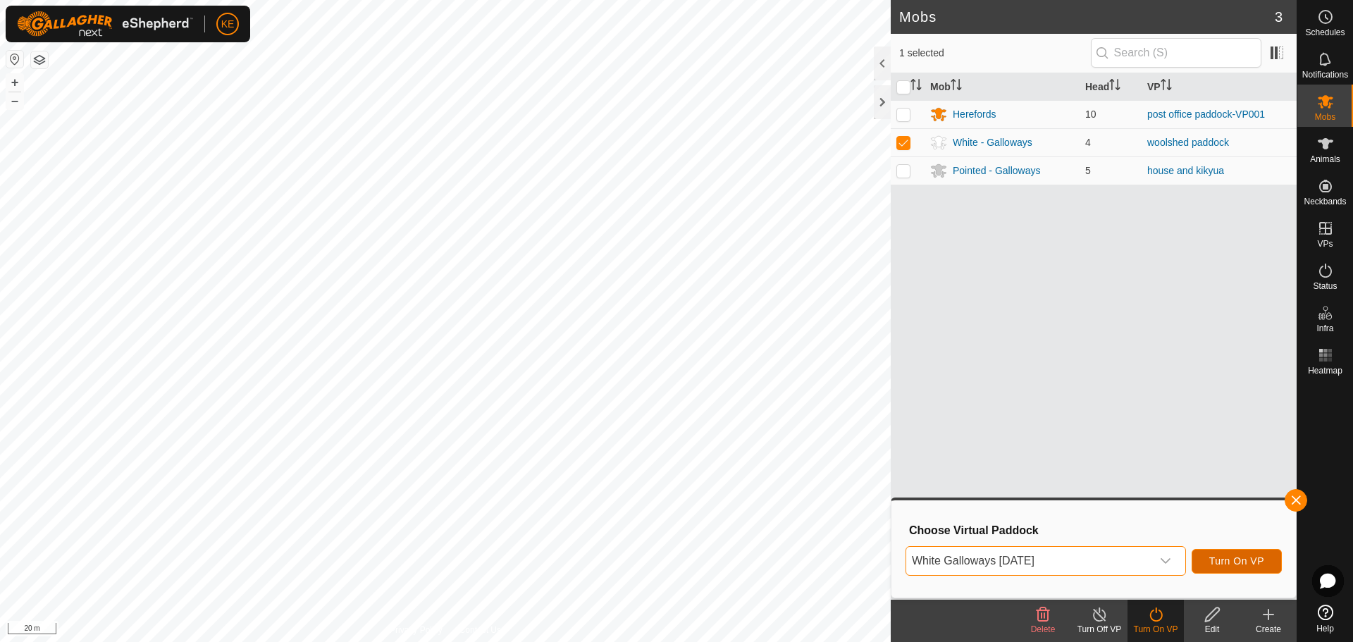
click at [1250, 558] on span "Turn On VP" at bounding box center [1236, 560] width 55 height 11
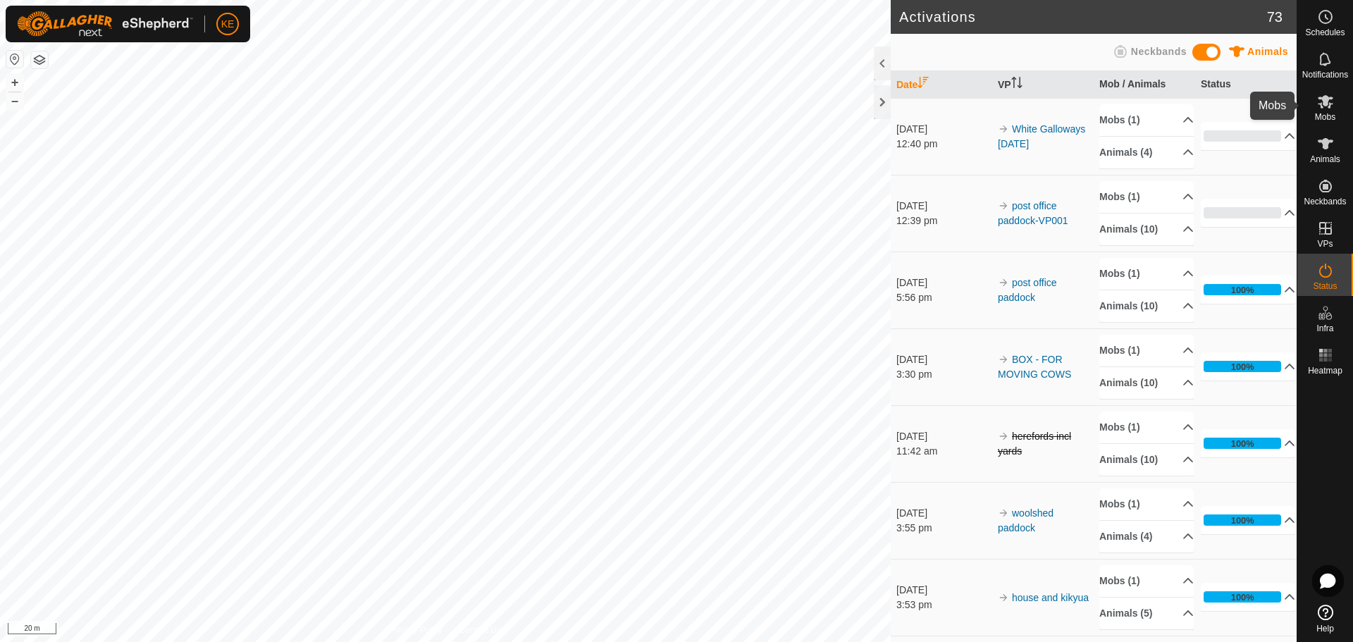
click at [1333, 104] on icon at bounding box center [1325, 101] width 17 height 17
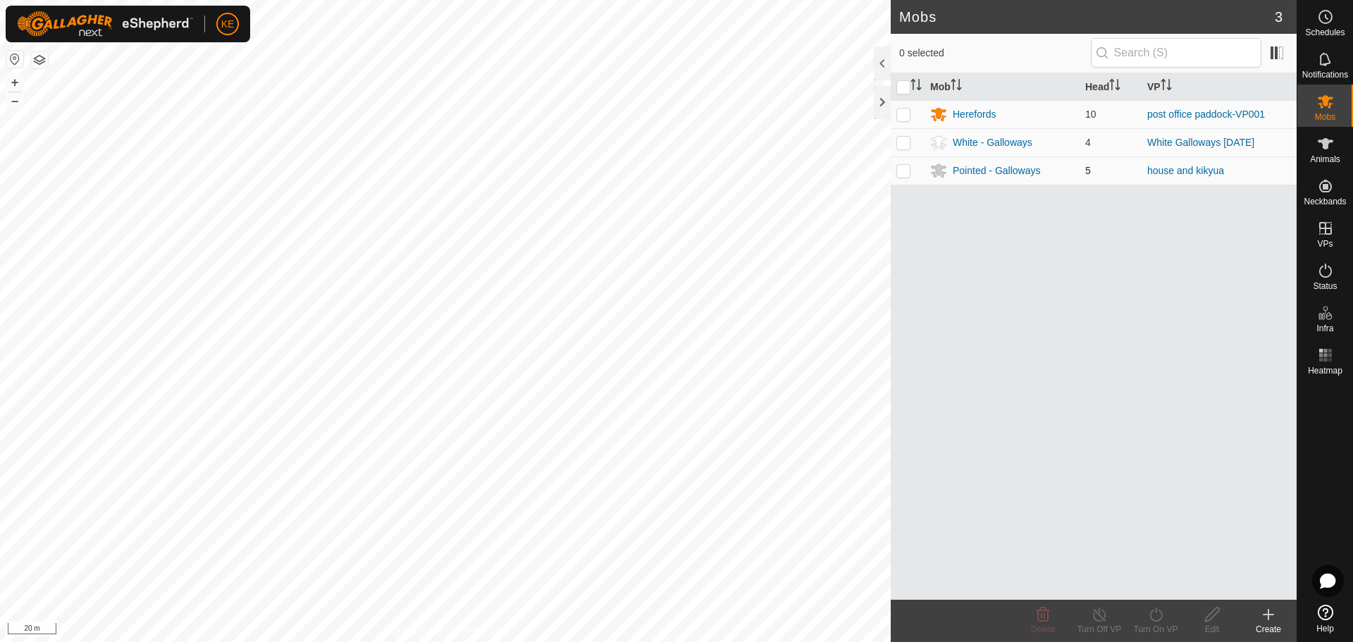
click at [903, 171] on p-checkbox at bounding box center [903, 170] width 14 height 11
checkbox input "true"
click at [1143, 612] on turn-on-svg-icon at bounding box center [1156, 614] width 56 height 17
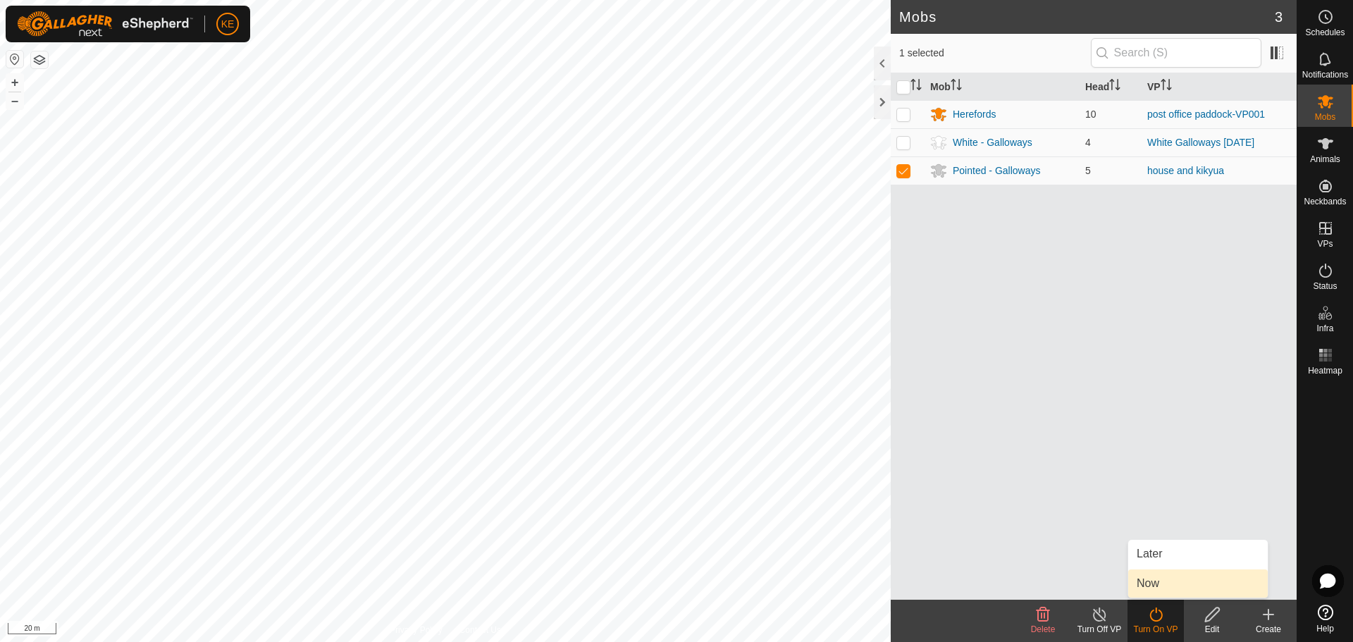
click at [1149, 584] on link "Now" at bounding box center [1198, 583] width 140 height 28
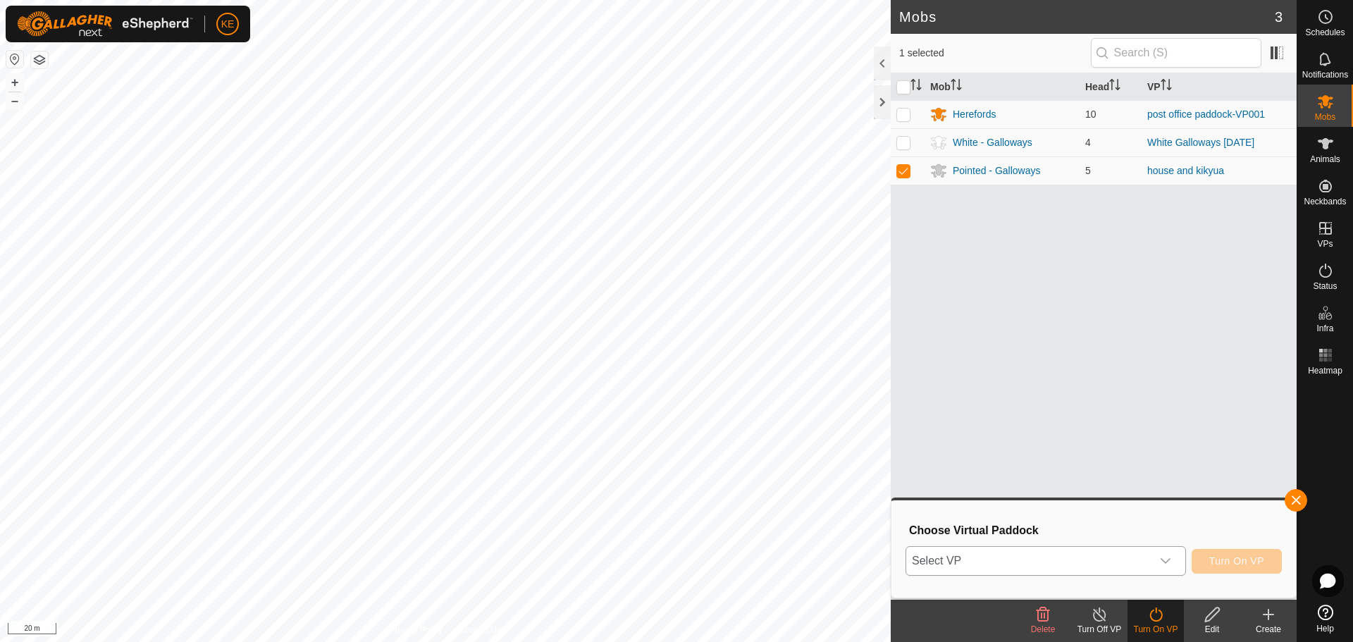
click at [1154, 559] on div "dropdown trigger" at bounding box center [1166, 561] width 28 height 28
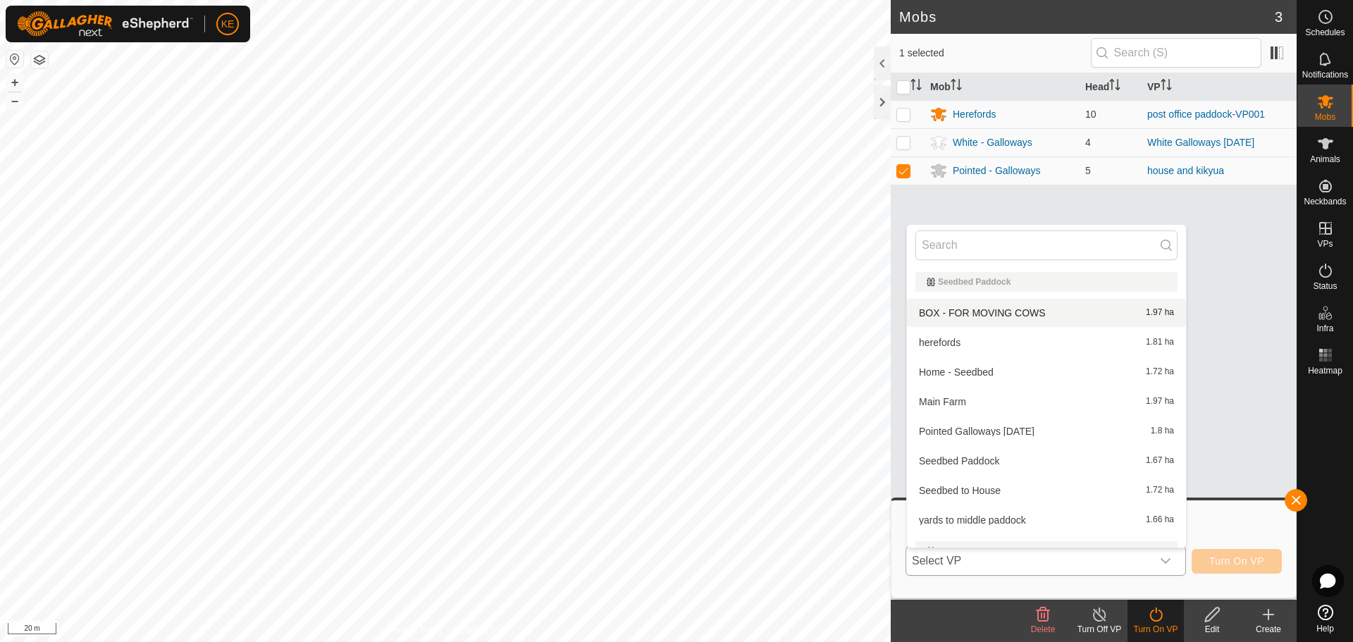
scroll to position [585, 0]
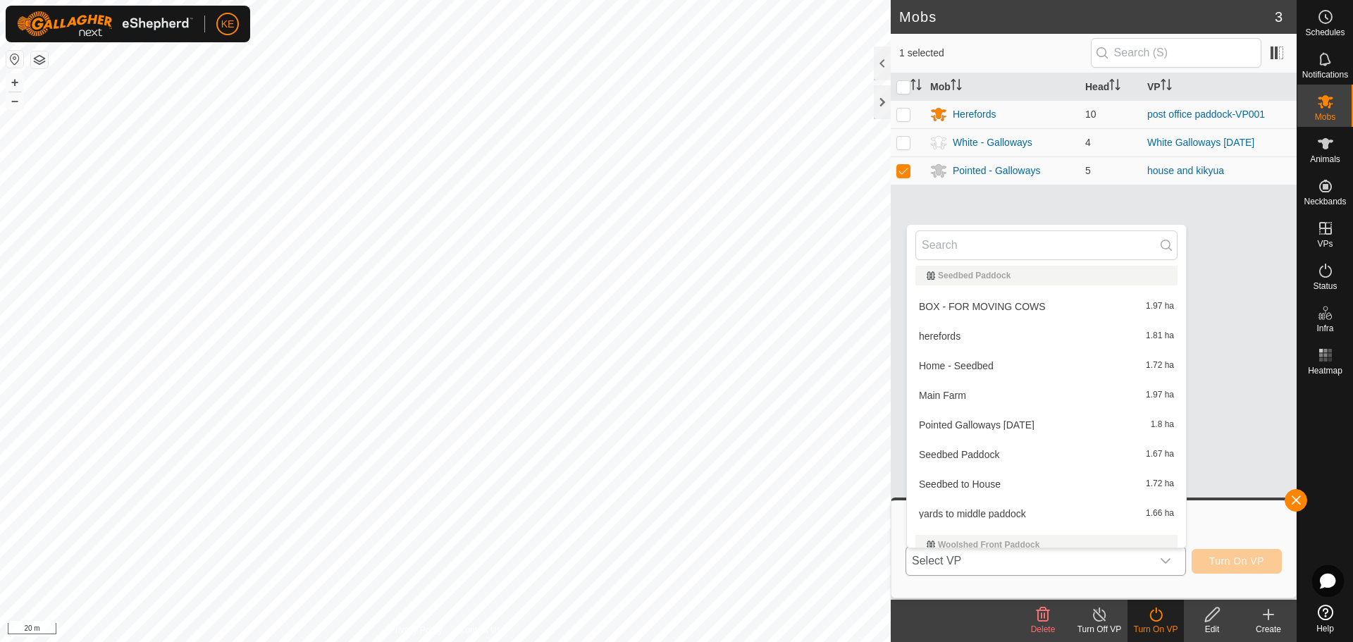
click at [1036, 422] on li "Pointed Galloways [DATE] 1.8 ha" at bounding box center [1046, 425] width 279 height 28
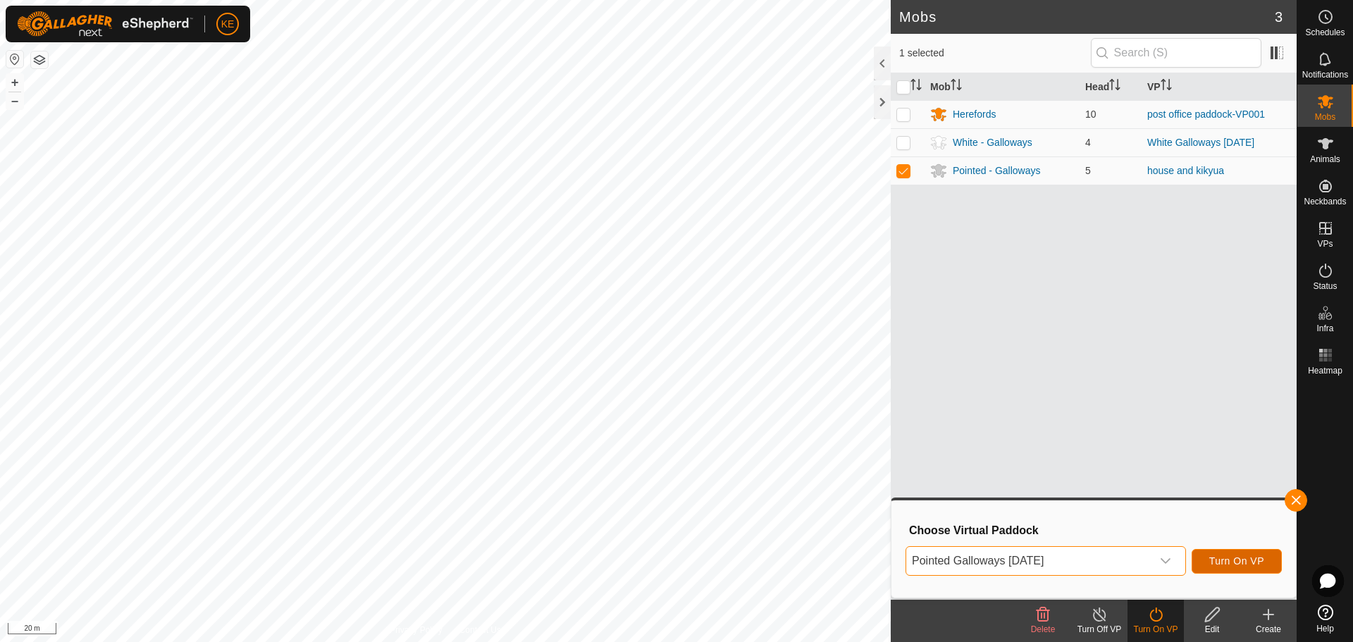
click at [1252, 564] on span "Turn On VP" at bounding box center [1236, 560] width 55 height 11
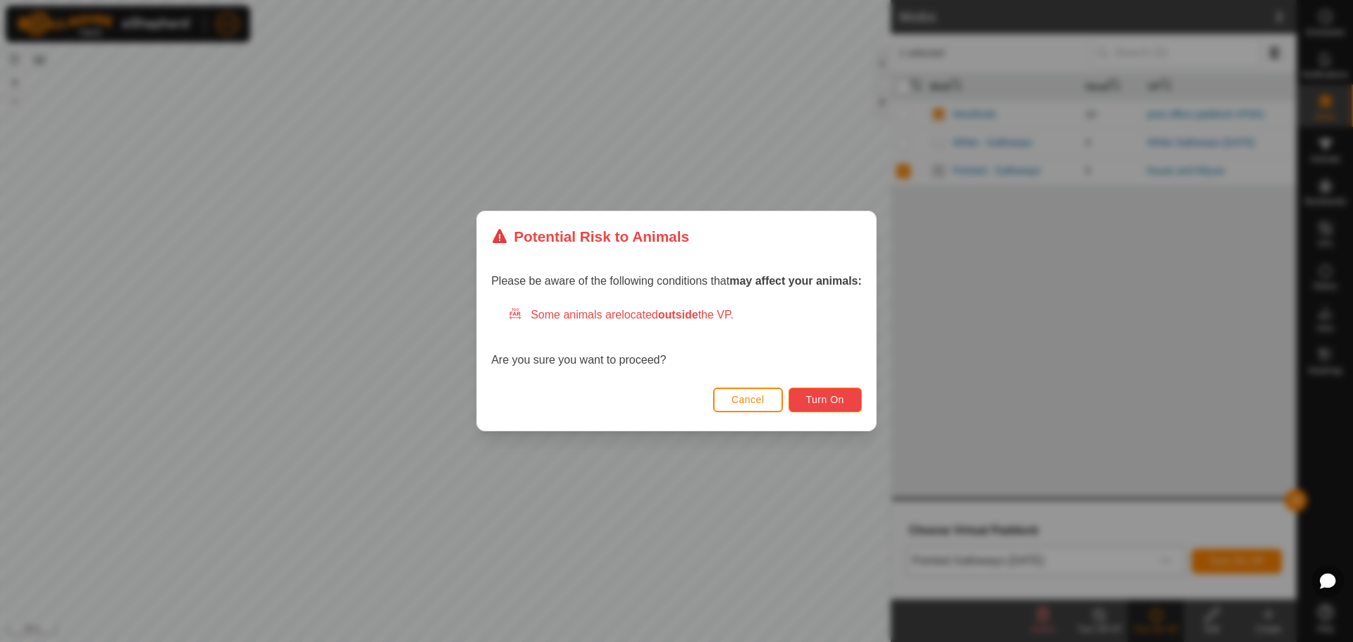
click at [830, 402] on span "Turn On" at bounding box center [825, 399] width 38 height 11
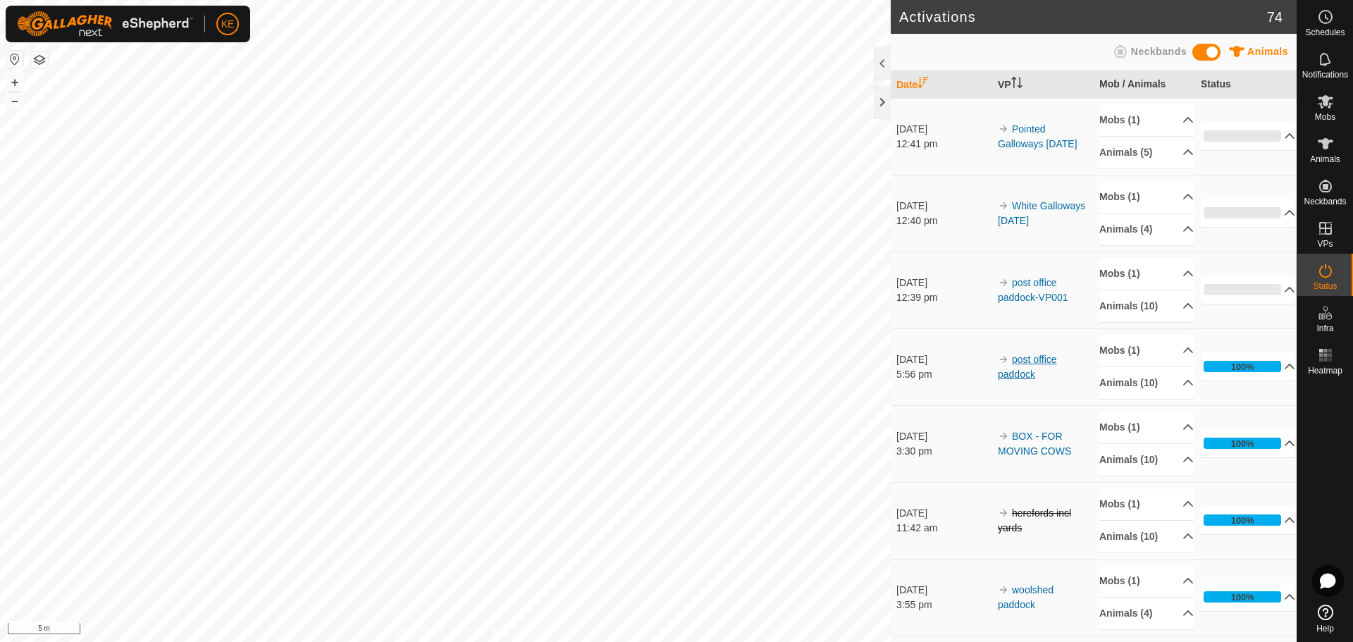
click at [999, 374] on div "Activations 74 Animals Neckbands Date VP Mob / Animals Status [DATE] 12:41 pm P…" at bounding box center [648, 321] width 1297 height 642
click at [1038, 360] on div "Activations 74 Animals Neckbands Date VP Mob / Animals Status [DATE] 12:41 pm P…" at bounding box center [648, 321] width 1297 height 642
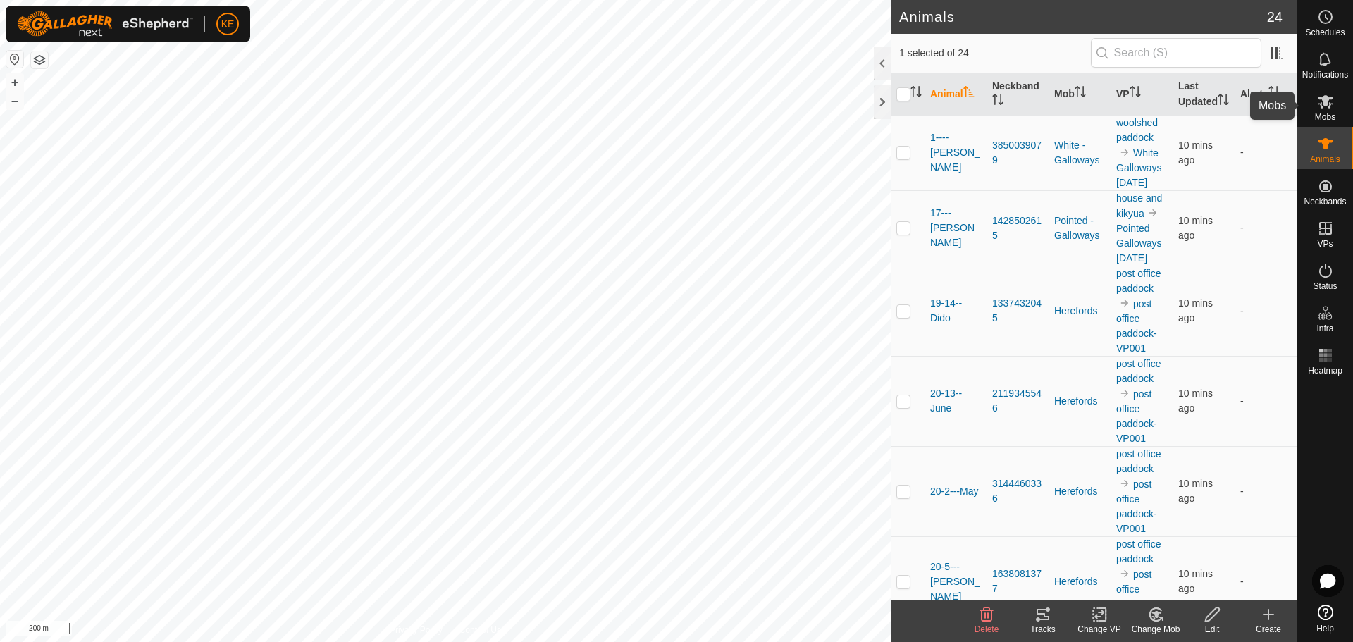
click at [1322, 108] on icon at bounding box center [1326, 101] width 16 height 13
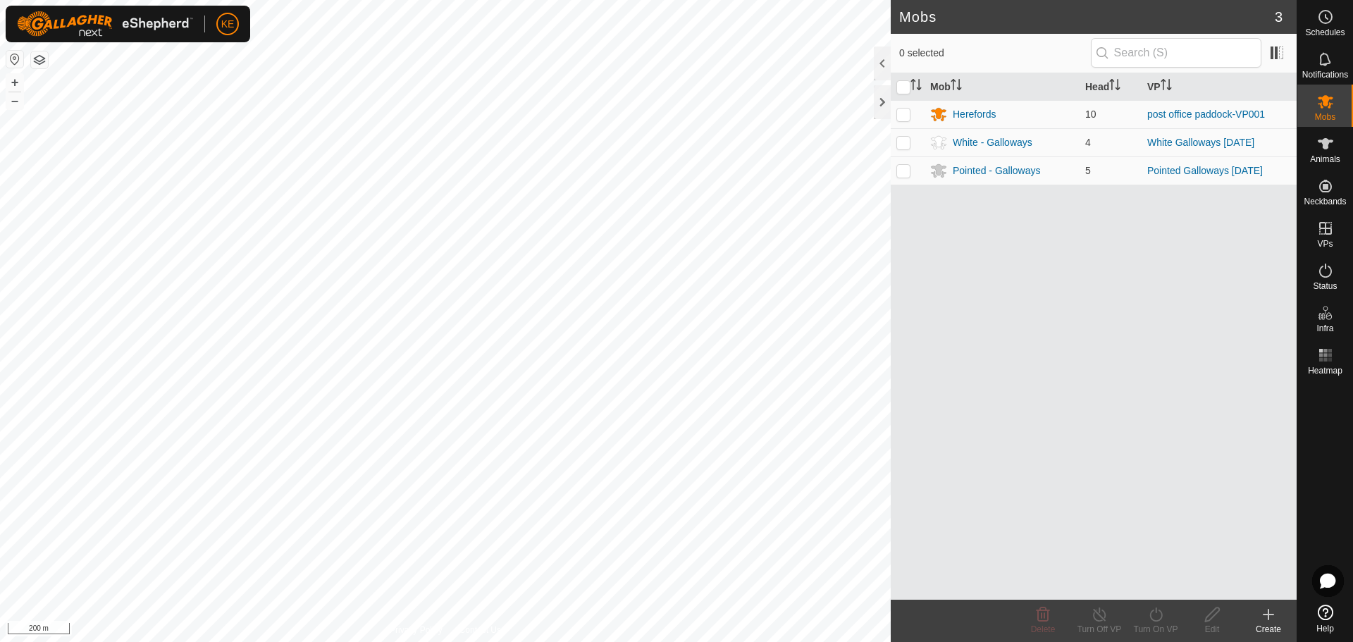
click at [37, 59] on button "button" at bounding box center [39, 59] width 17 height 17
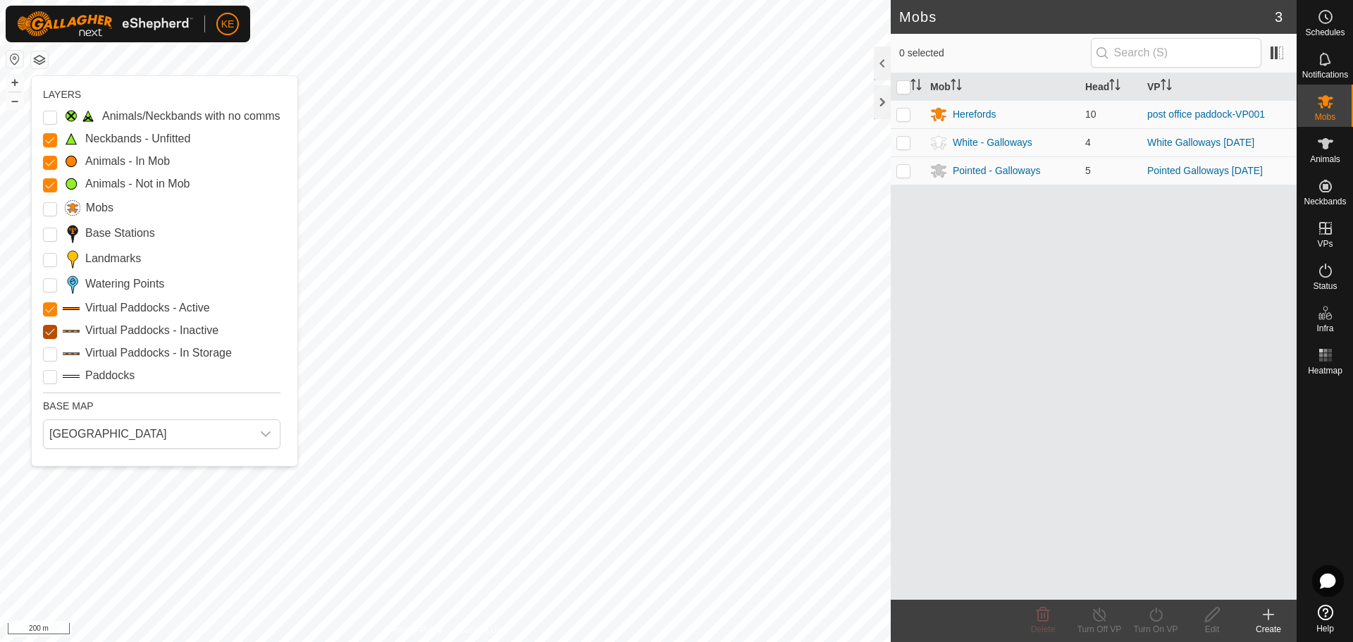
click at [55, 332] on Inactive "Virtual Paddocks - Inactive" at bounding box center [50, 332] width 14 height 14
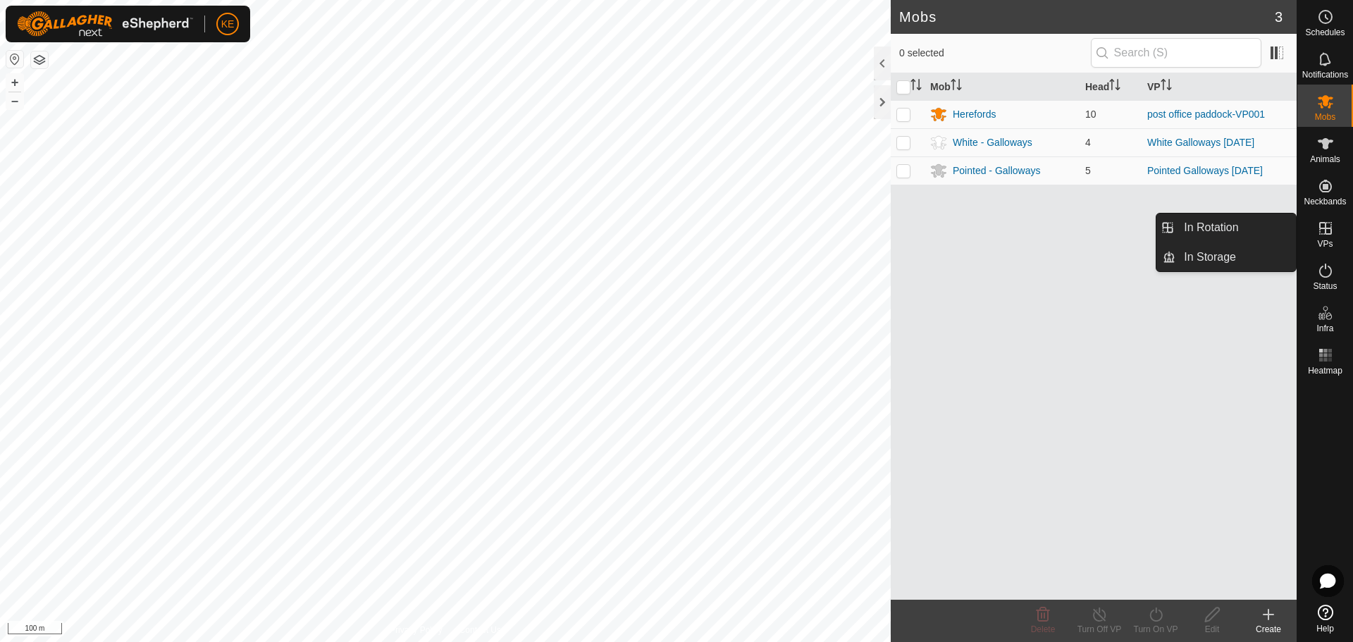
click at [1323, 222] on icon at bounding box center [1325, 228] width 13 height 13
click at [1326, 223] on icon at bounding box center [1325, 228] width 13 height 13
click at [1216, 221] on link "In Rotation" at bounding box center [1236, 228] width 121 height 28
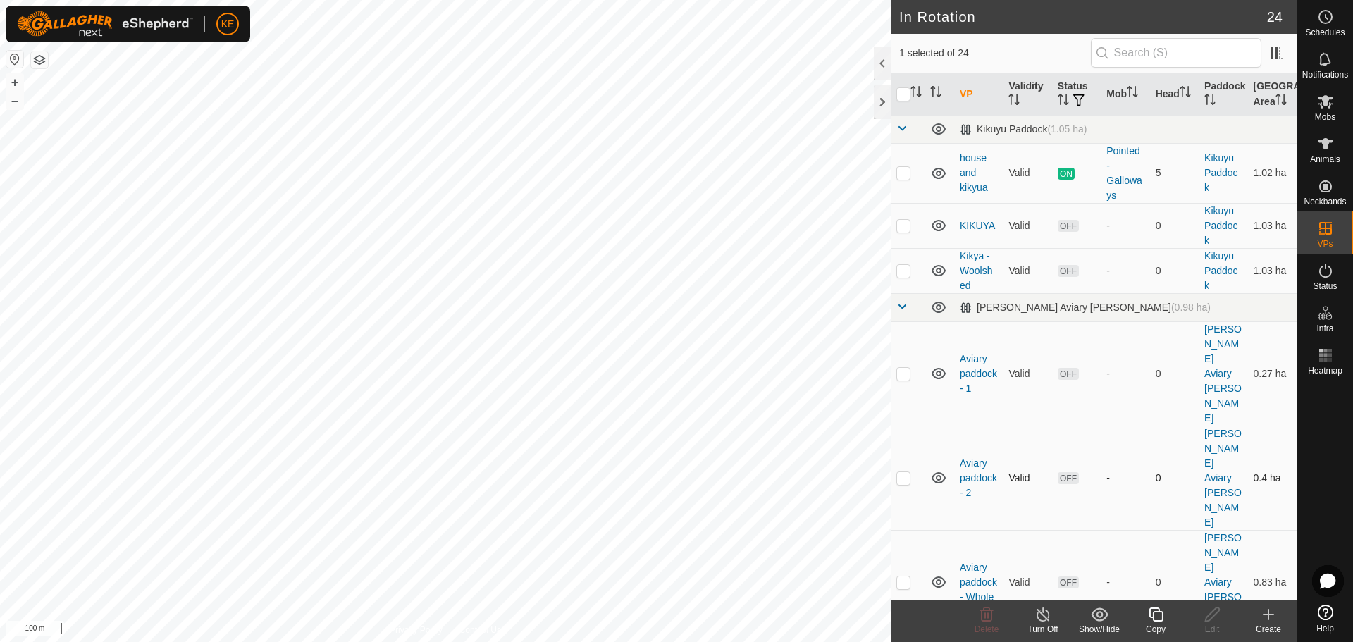
checkbox input "true"
checkbox input "false"
click at [660, 0] on html "KE Schedules Notifications Mobs Animals Neckbands VPs Status Infra Heatmap Help…" at bounding box center [676, 321] width 1353 height 642
click at [41, 56] on button "button" at bounding box center [39, 59] width 17 height 17
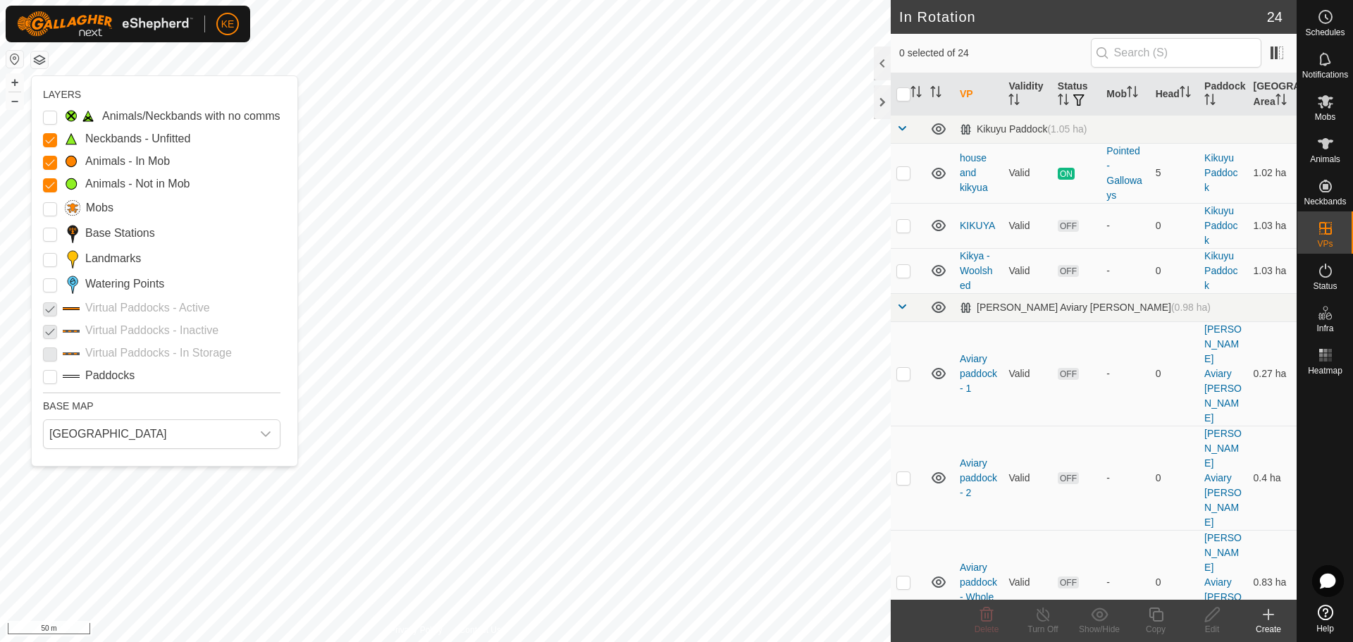
click at [50, 333] on p-checkbox at bounding box center [50, 330] width 14 height 17
click at [1324, 147] on icon at bounding box center [1326, 143] width 16 height 11
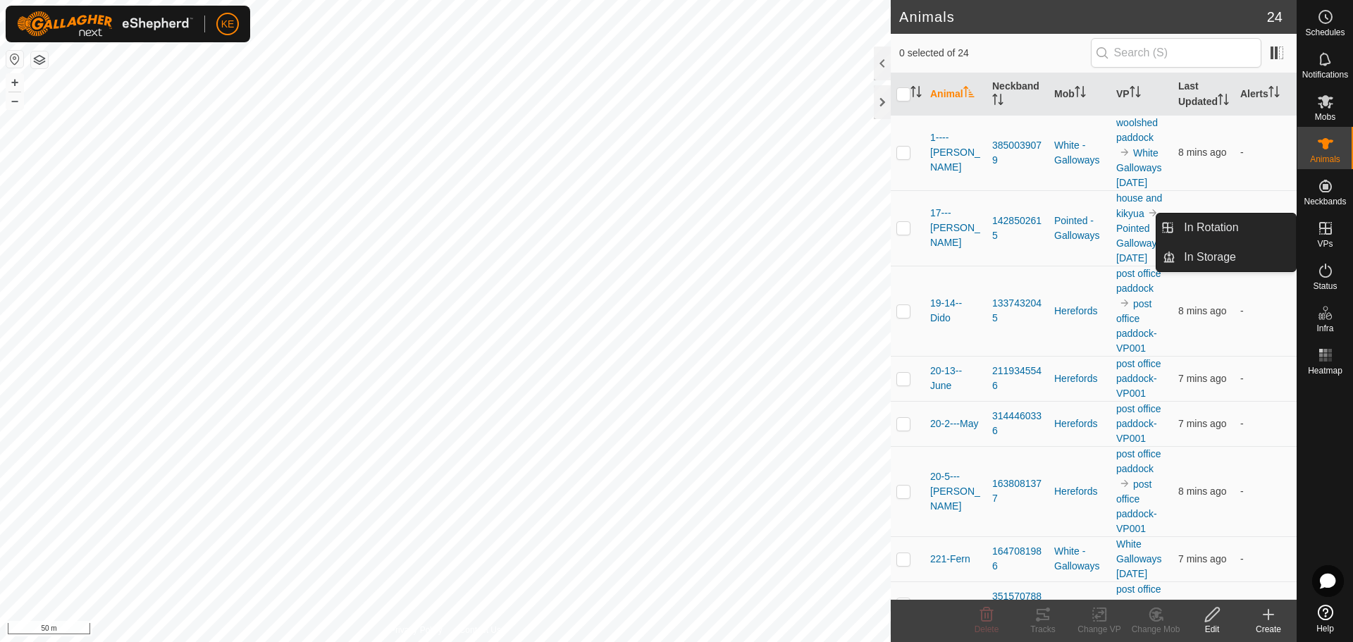
click at [1320, 229] on icon at bounding box center [1325, 228] width 17 height 17
click at [1240, 226] on link "In Rotation" at bounding box center [1236, 228] width 121 height 28
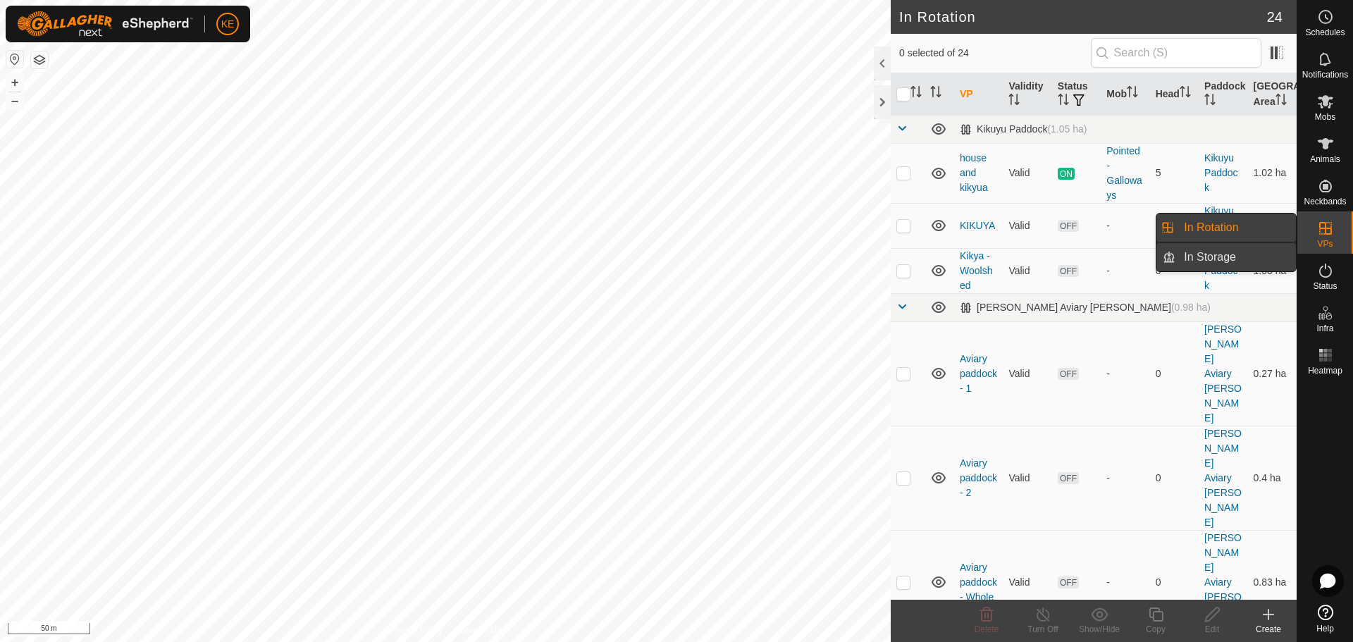
click at [1231, 254] on link "In Storage" at bounding box center [1236, 257] width 121 height 28
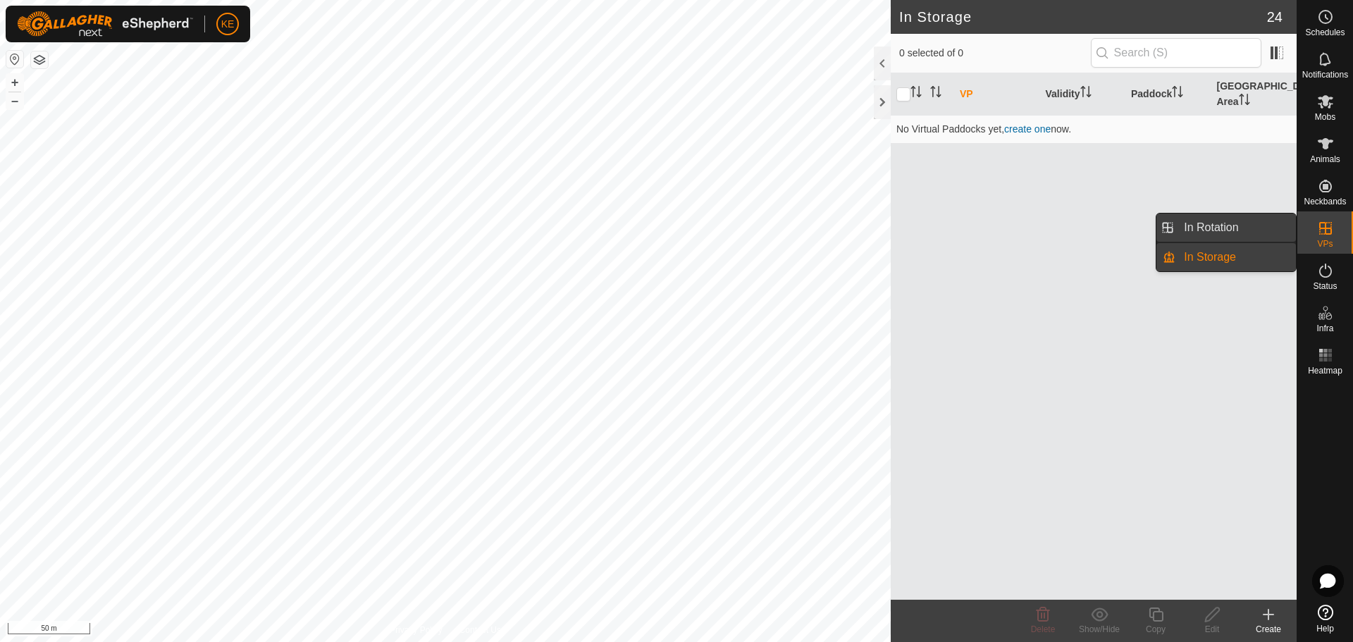
click at [1245, 218] on link "In Rotation" at bounding box center [1236, 228] width 121 height 28
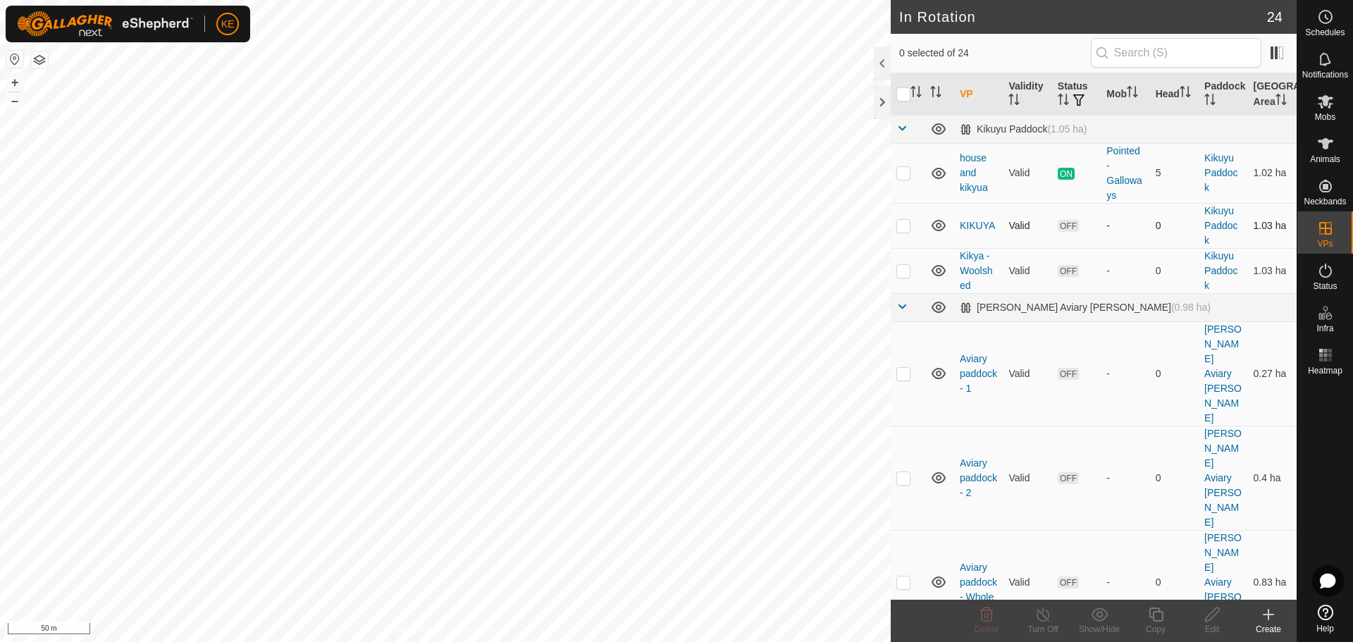
checkbox input "true"
click at [1211, 618] on icon at bounding box center [1212, 615] width 14 height 14
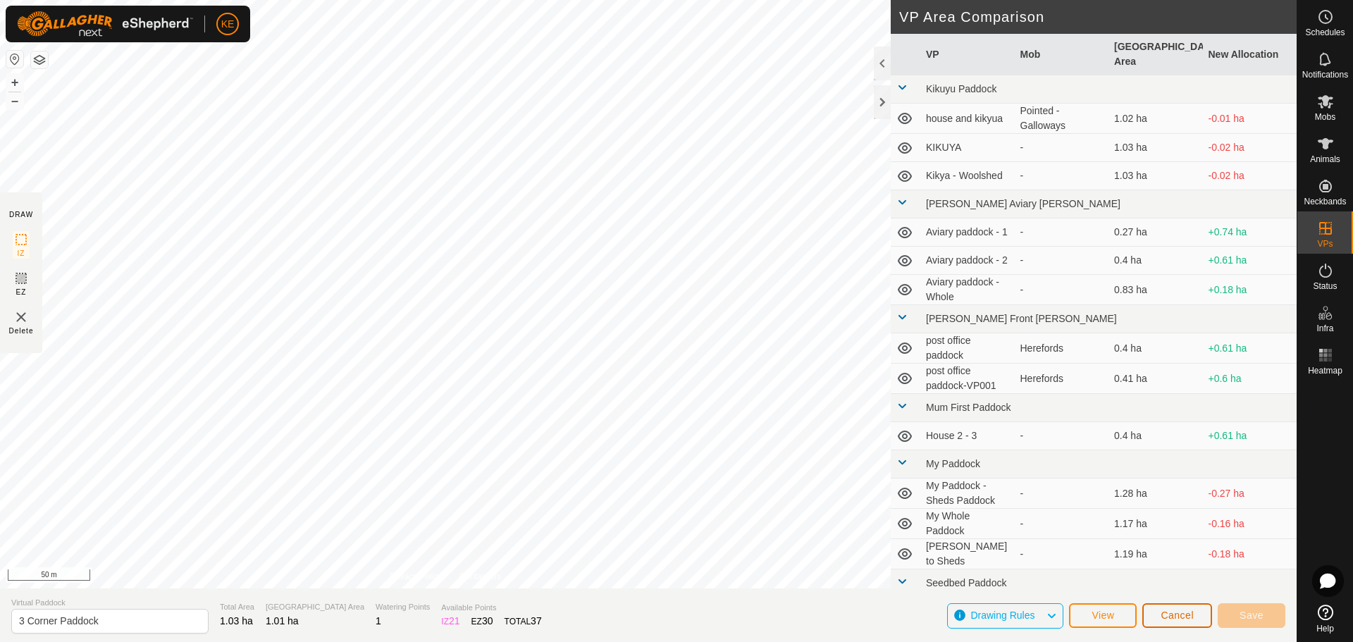
click at [1172, 619] on span "Cancel" at bounding box center [1177, 615] width 33 height 11
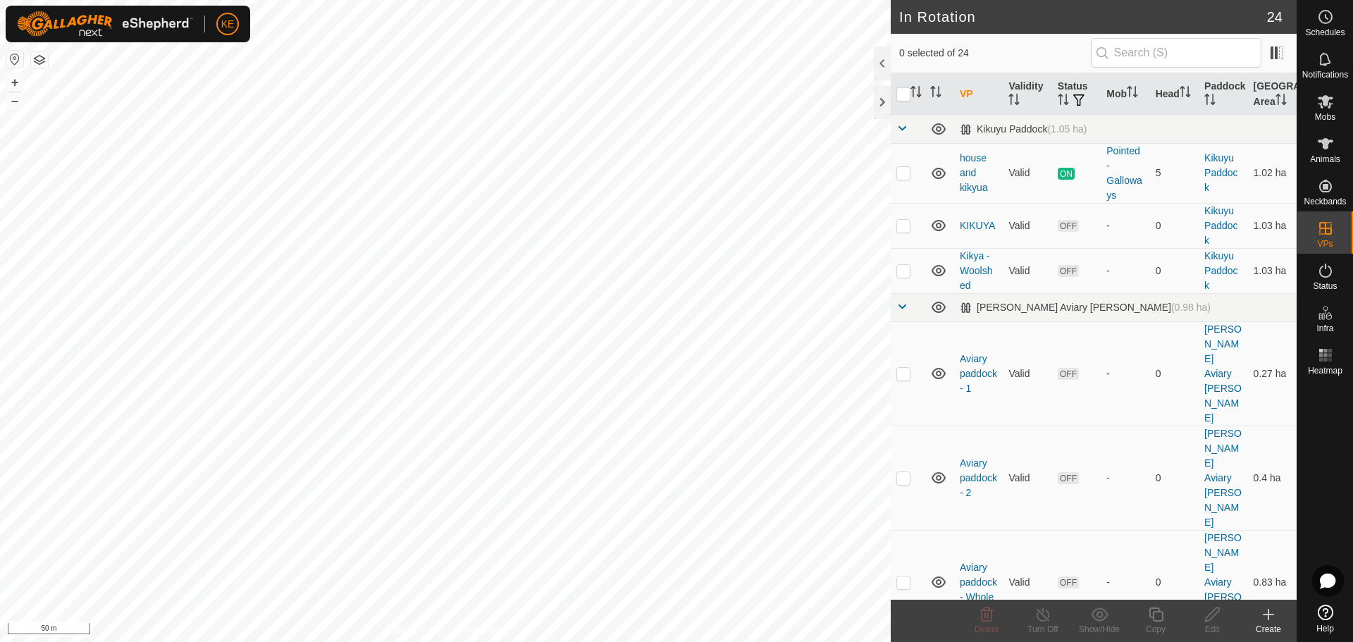
checkbox input "true"
click at [1211, 618] on icon at bounding box center [1212, 615] width 14 height 14
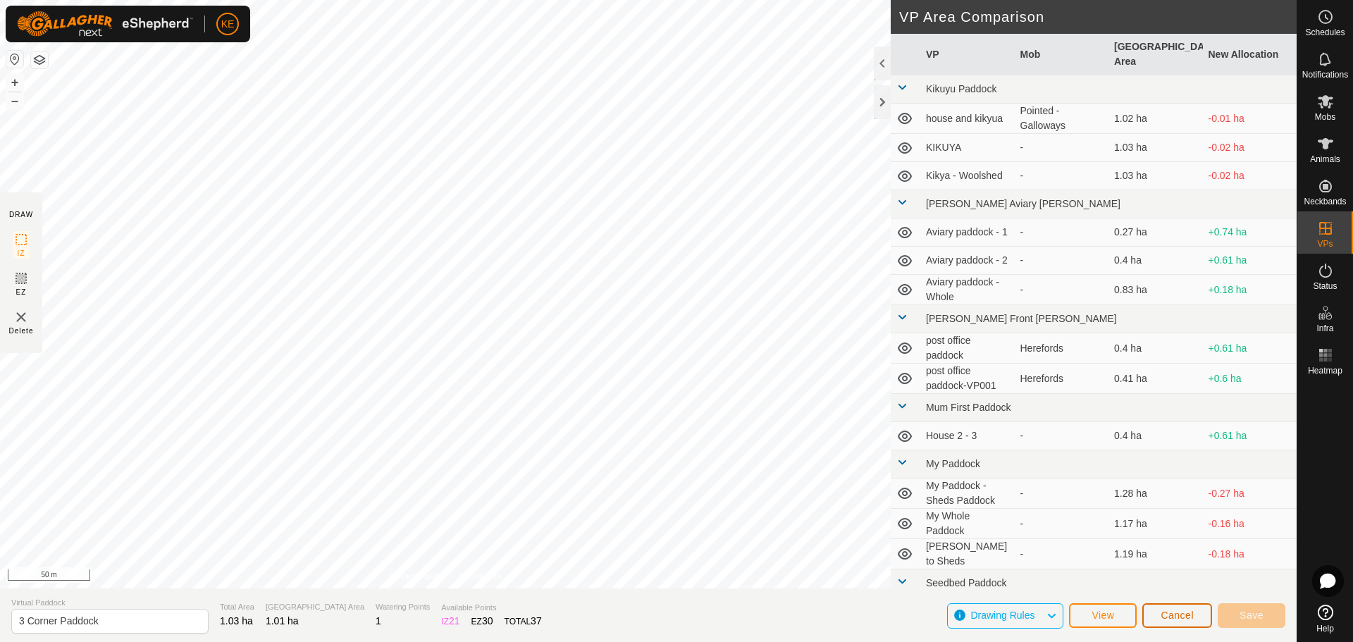
click at [1179, 614] on span "Cancel" at bounding box center [1177, 615] width 33 height 11
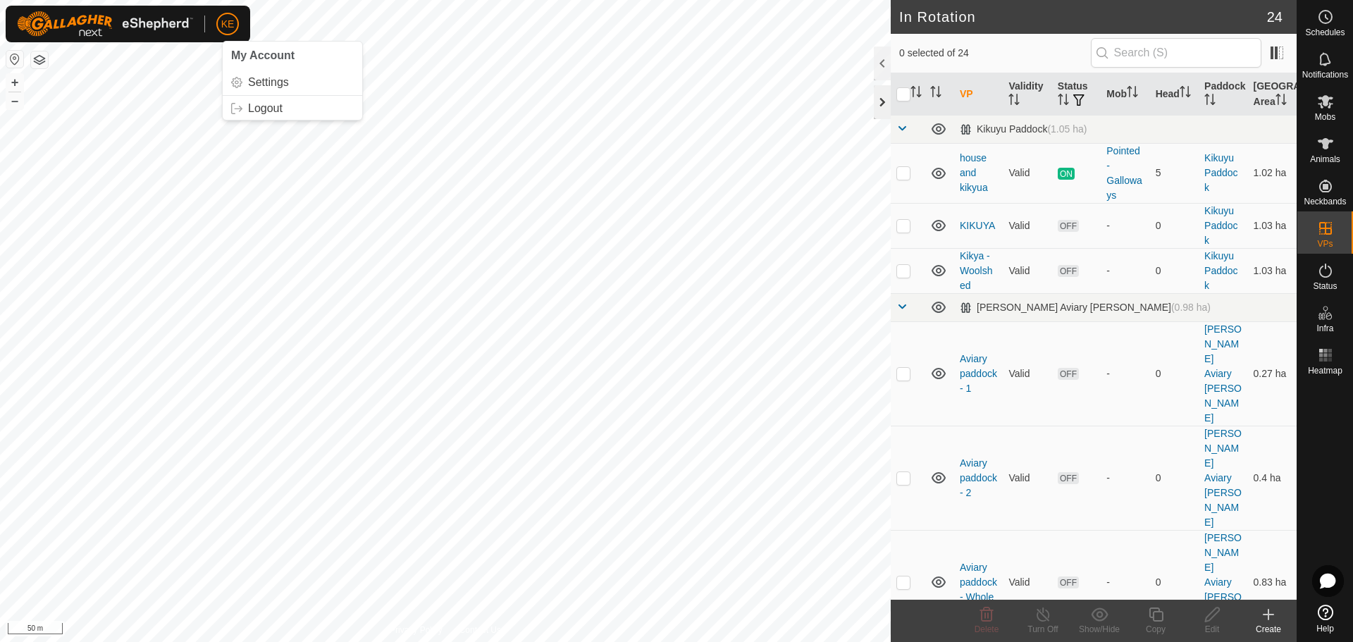
click at [884, 100] on div at bounding box center [882, 102] width 17 height 34
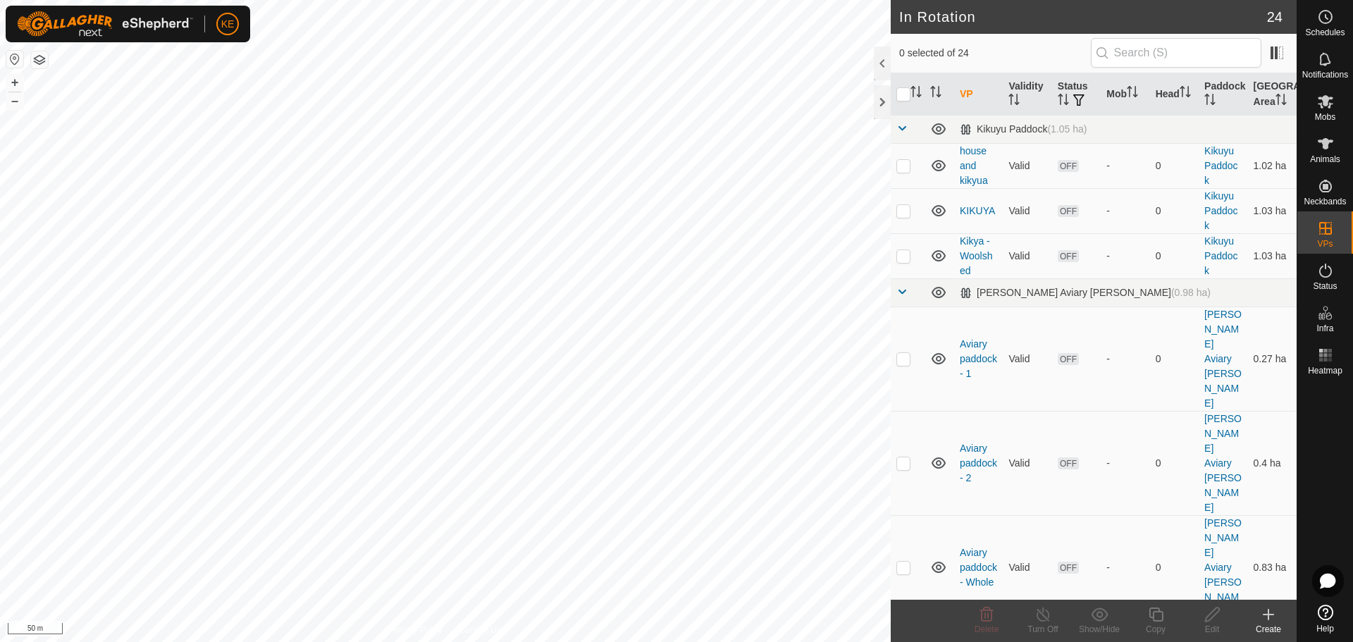
click at [38, 55] on button "button" at bounding box center [39, 59] width 17 height 17
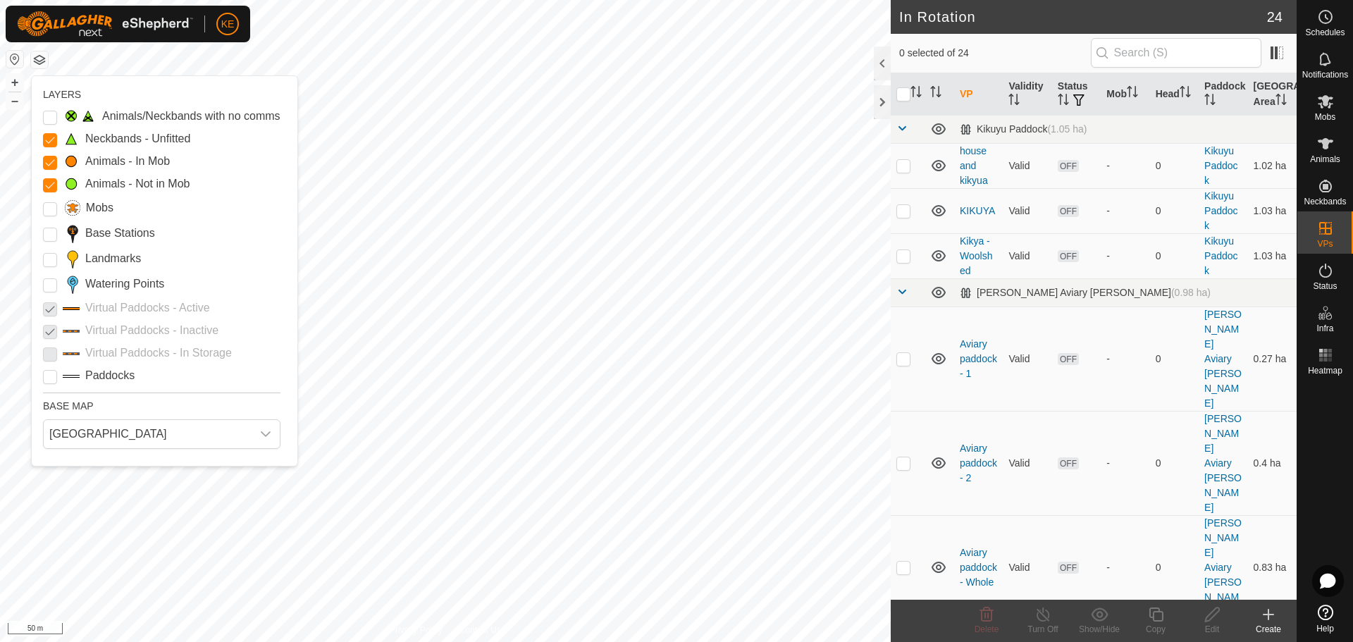
click at [38, 55] on button "button" at bounding box center [39, 59] width 17 height 17
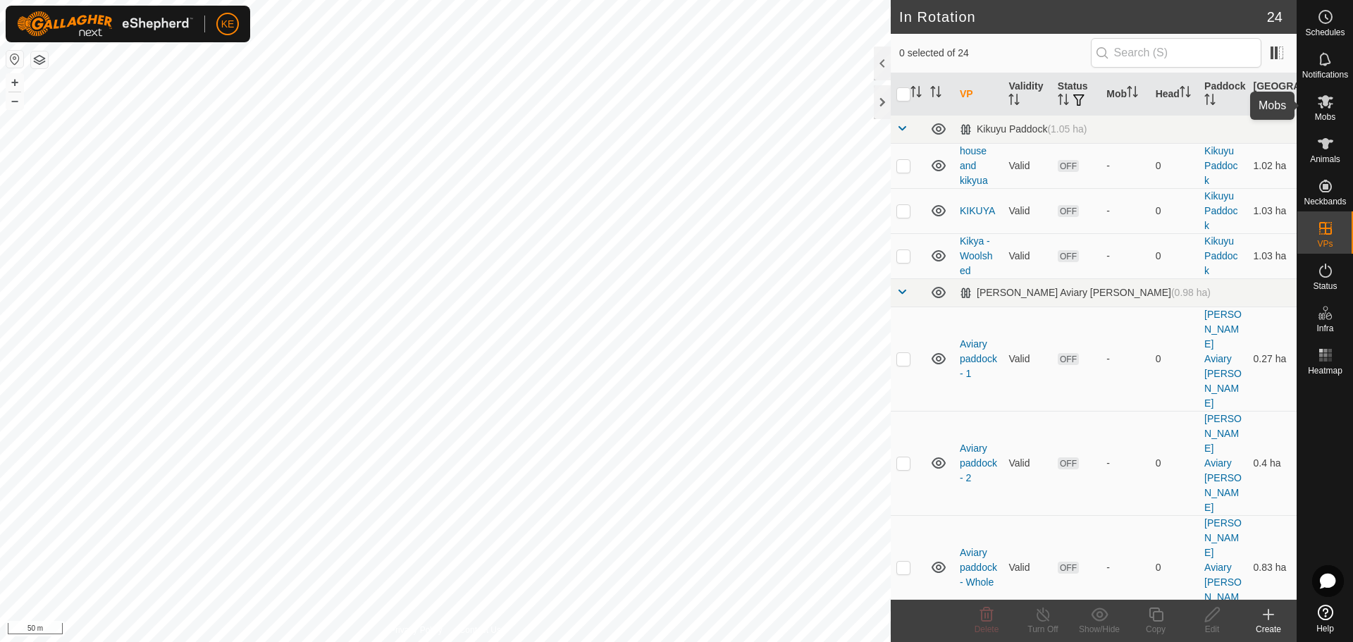
click at [1319, 101] on icon at bounding box center [1325, 101] width 17 height 17
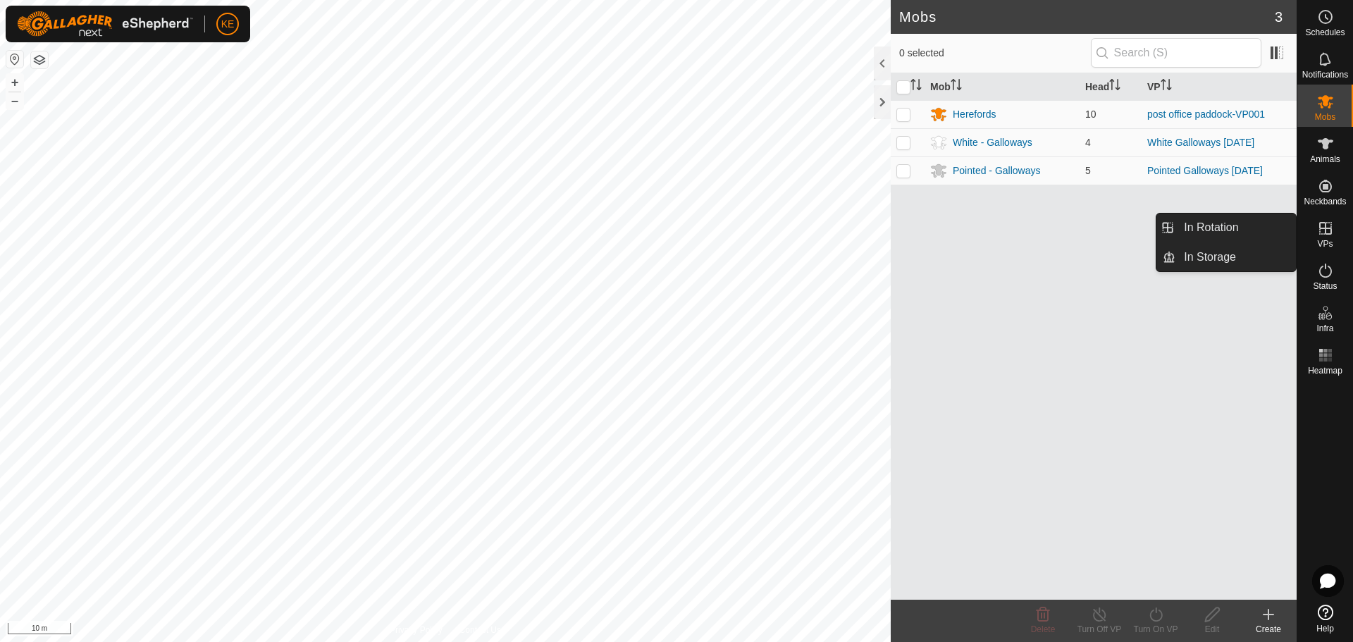
click at [1329, 232] on icon at bounding box center [1325, 228] width 17 height 17
click at [1274, 233] on link "In Rotation" at bounding box center [1236, 228] width 121 height 28
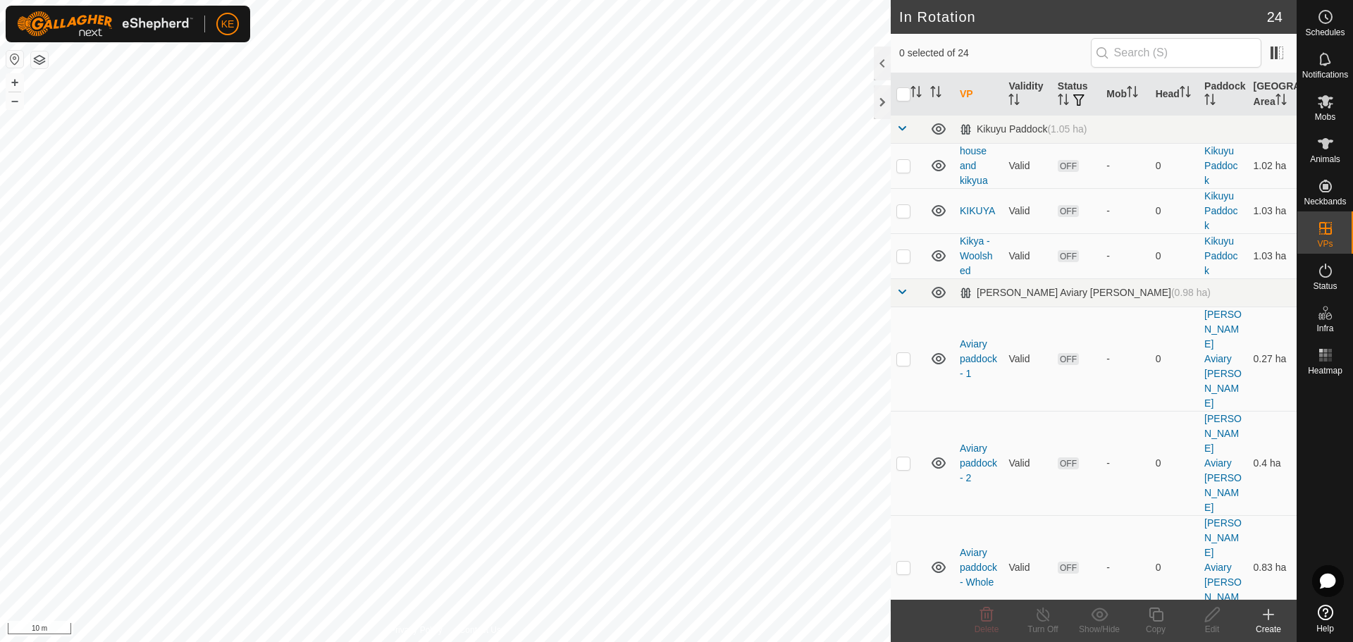
checkbox input "true"
click at [1161, 616] on icon at bounding box center [1156, 614] width 18 height 17
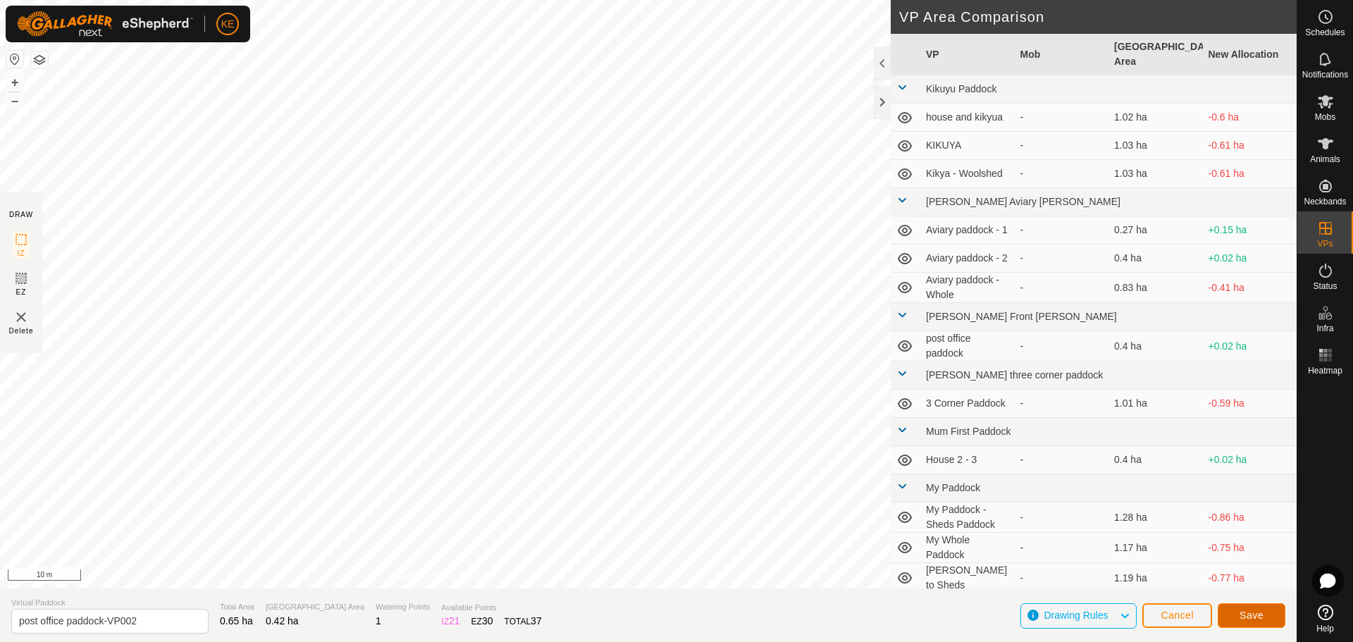
click at [1262, 620] on span "Save" at bounding box center [1252, 615] width 24 height 11
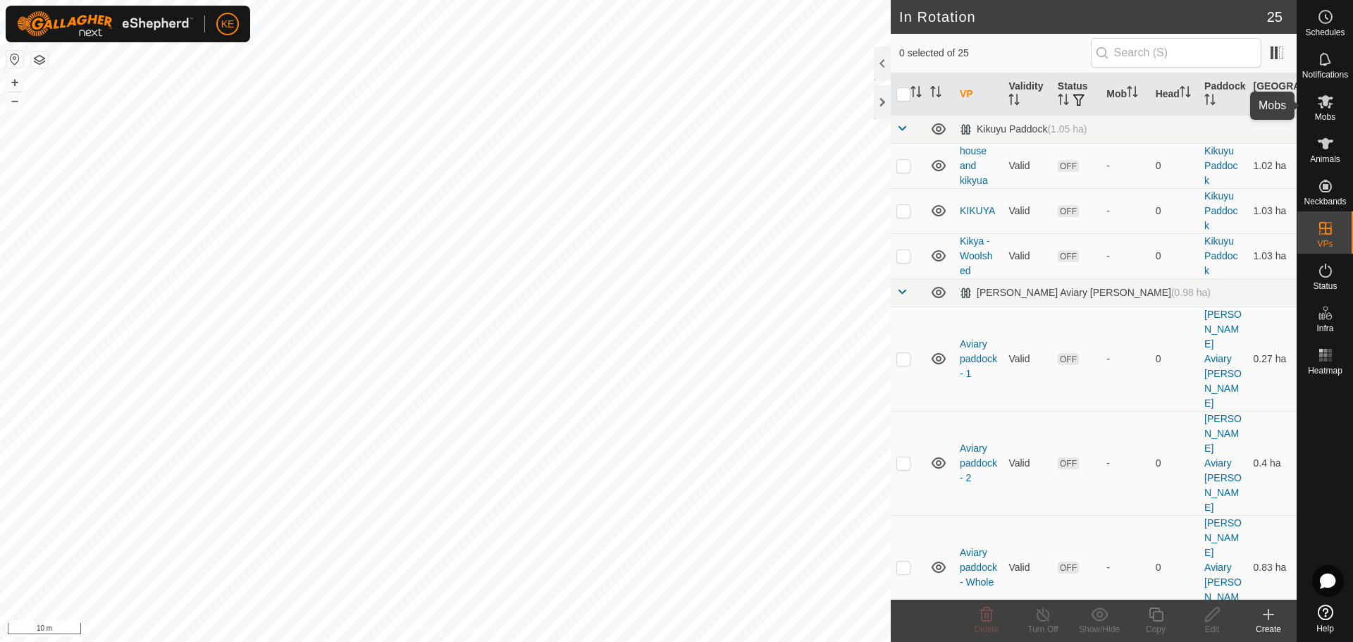
click at [1329, 111] on es-mob-svg-icon at bounding box center [1325, 101] width 25 height 23
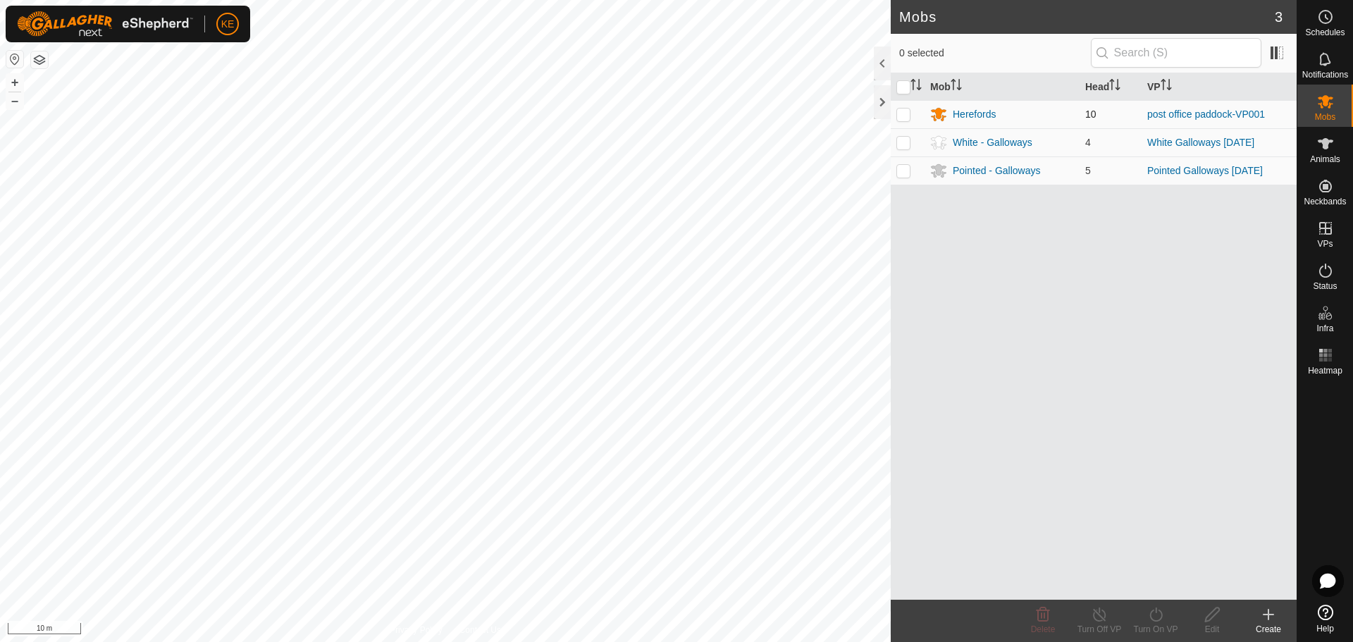
click at [903, 114] on p-checkbox at bounding box center [903, 114] width 14 height 11
checkbox input "true"
click at [1145, 618] on turn-on-svg-icon at bounding box center [1156, 614] width 56 height 17
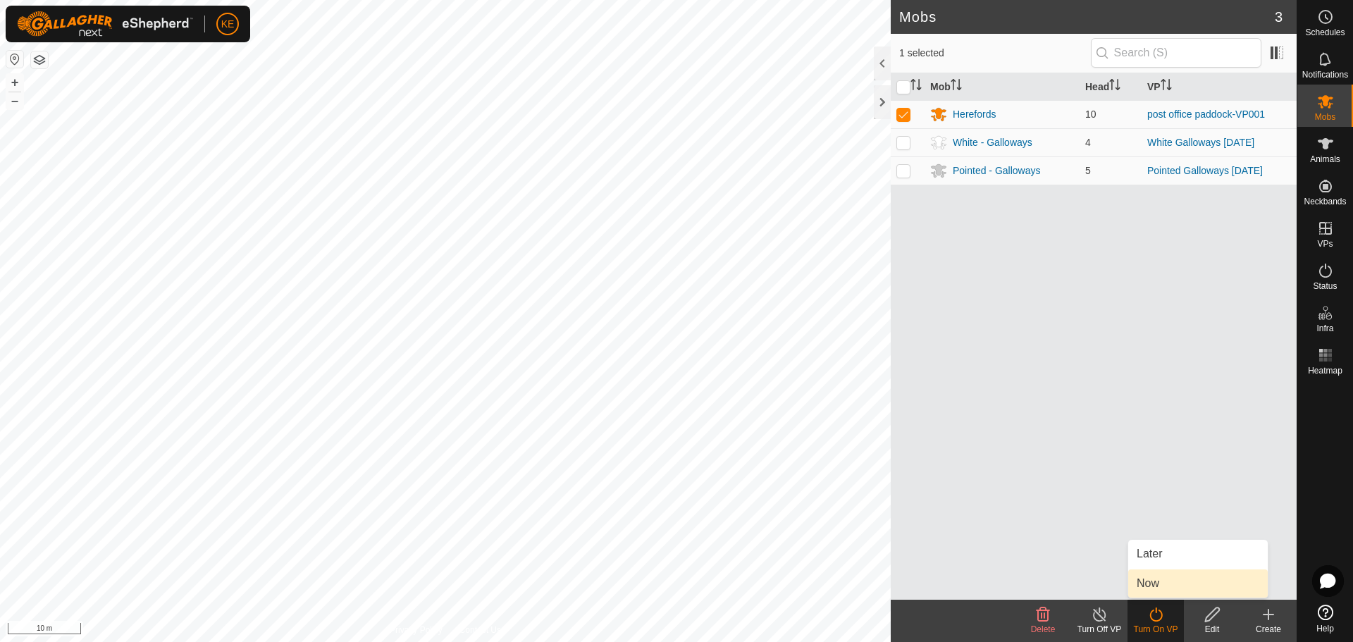
click at [1166, 584] on link "Now" at bounding box center [1198, 583] width 140 height 28
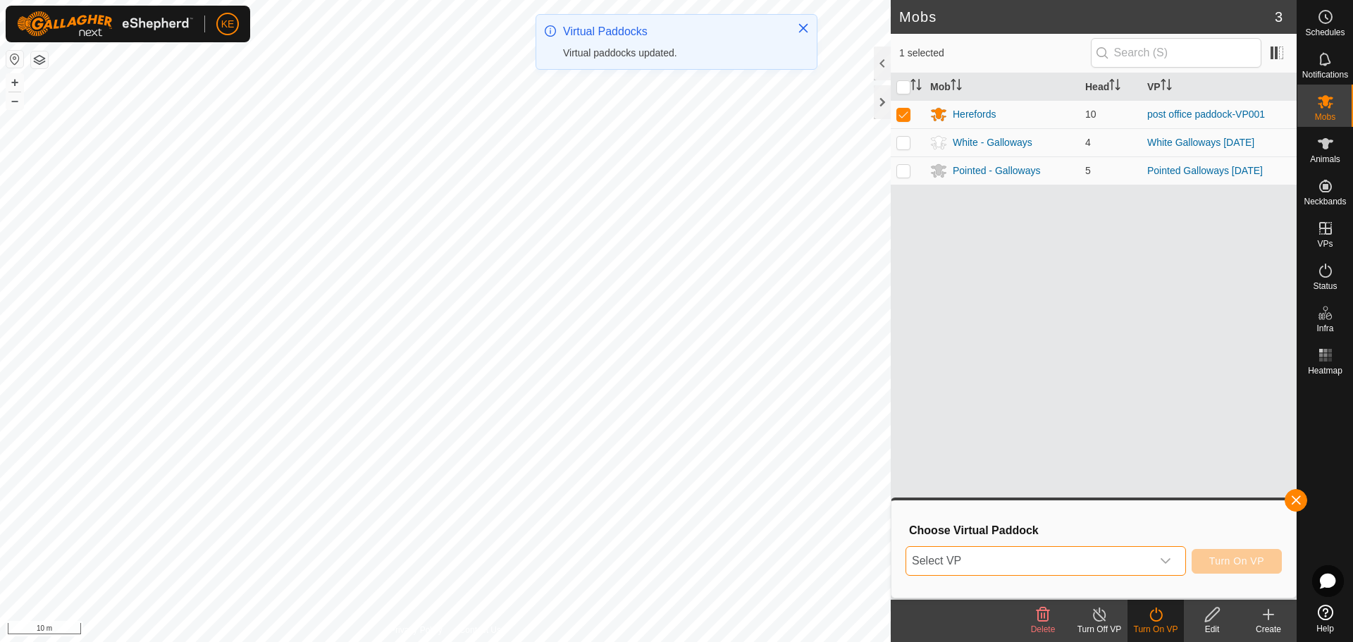
click at [1076, 559] on span "Select VP" at bounding box center [1028, 561] width 245 height 28
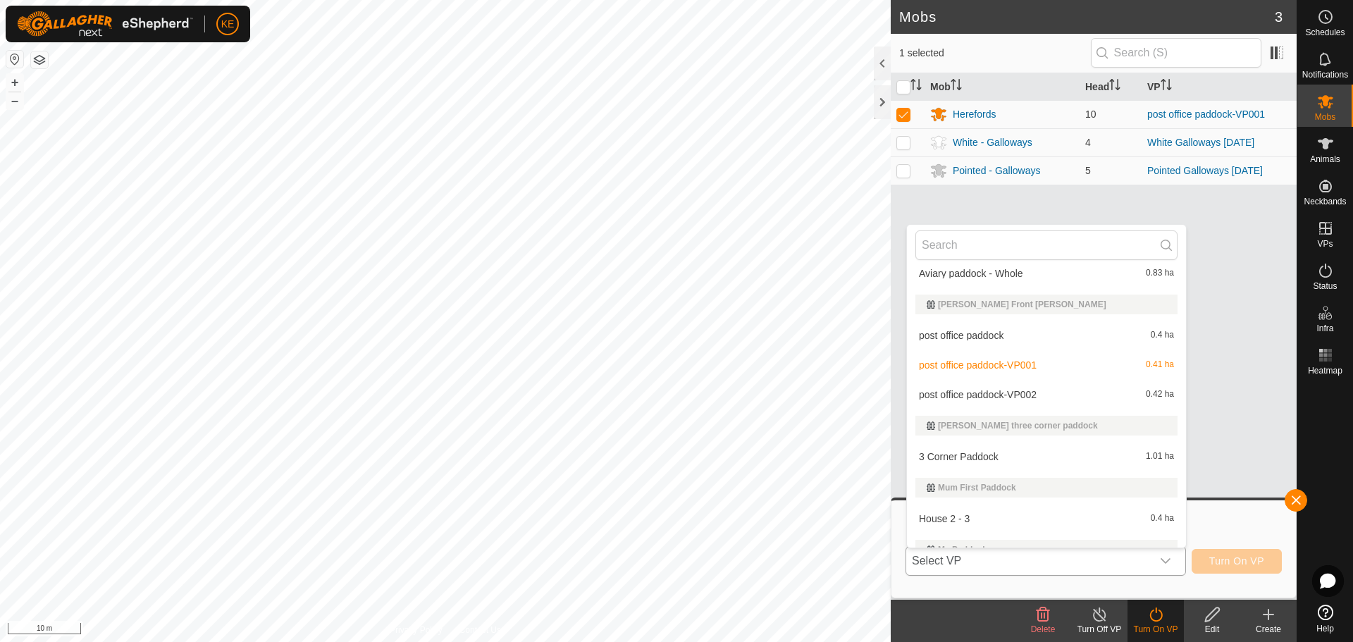
scroll to position [233, 0]
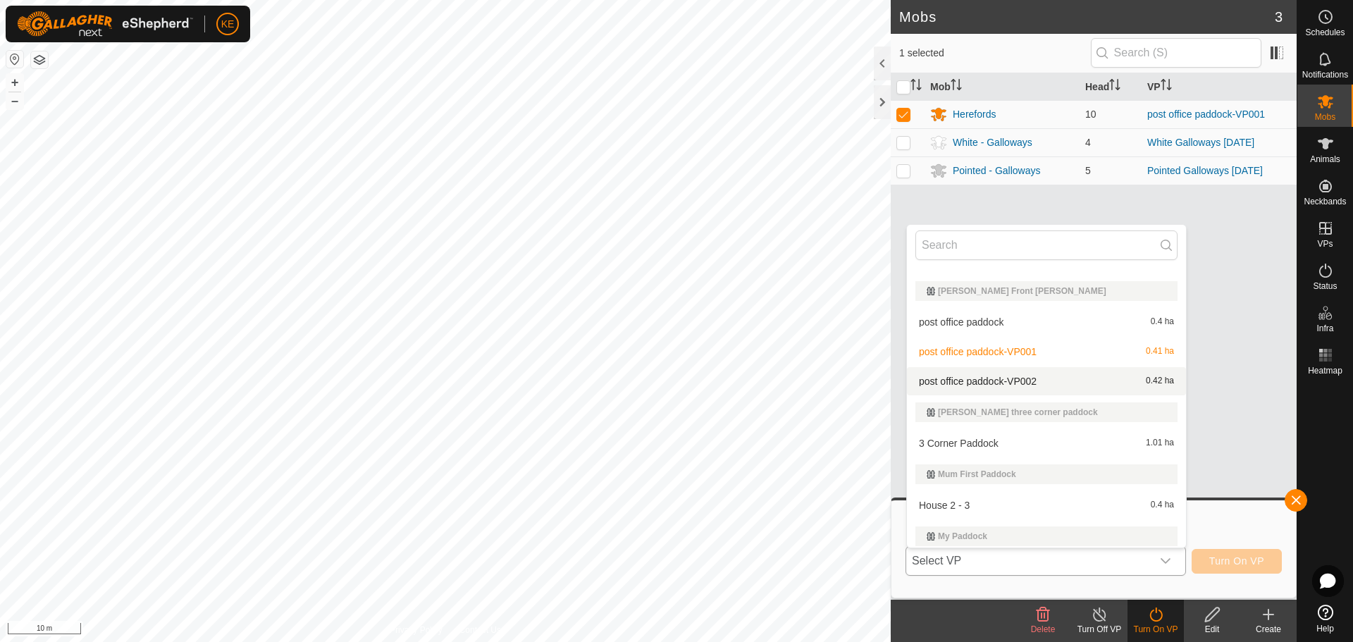
click at [1015, 379] on li "post office paddock-VP002 0.42 ha" at bounding box center [1046, 381] width 279 height 28
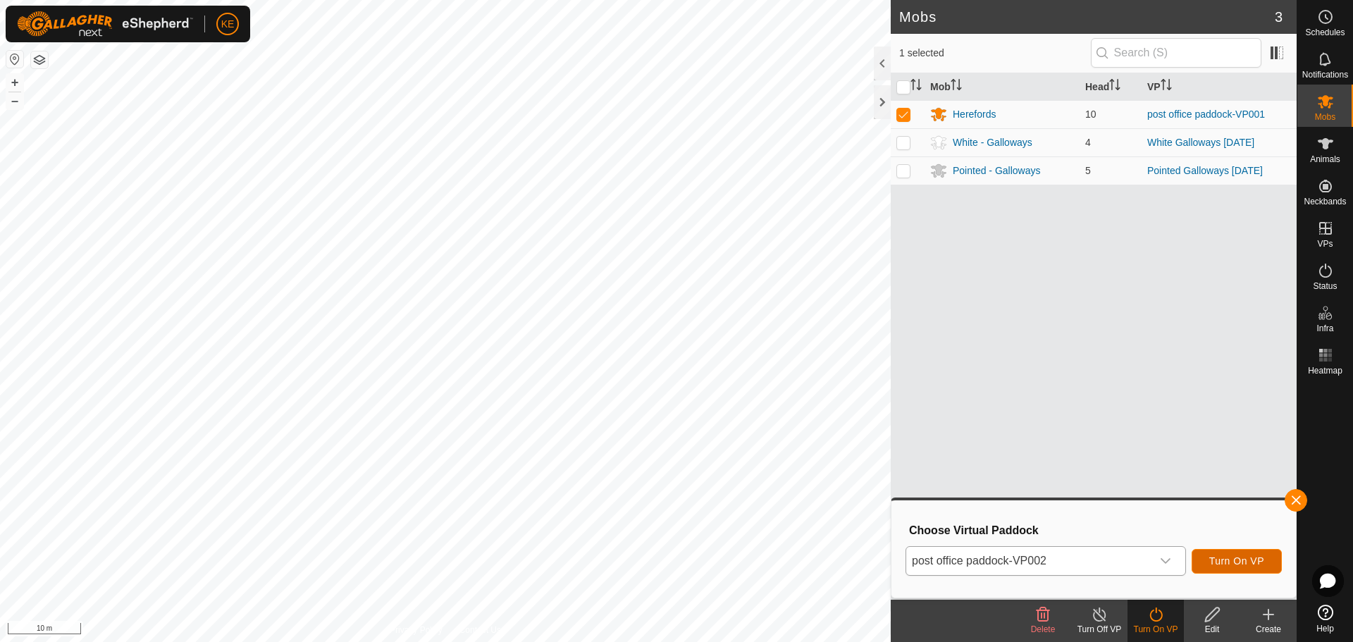
click at [1244, 559] on span "Turn On VP" at bounding box center [1236, 560] width 55 height 11
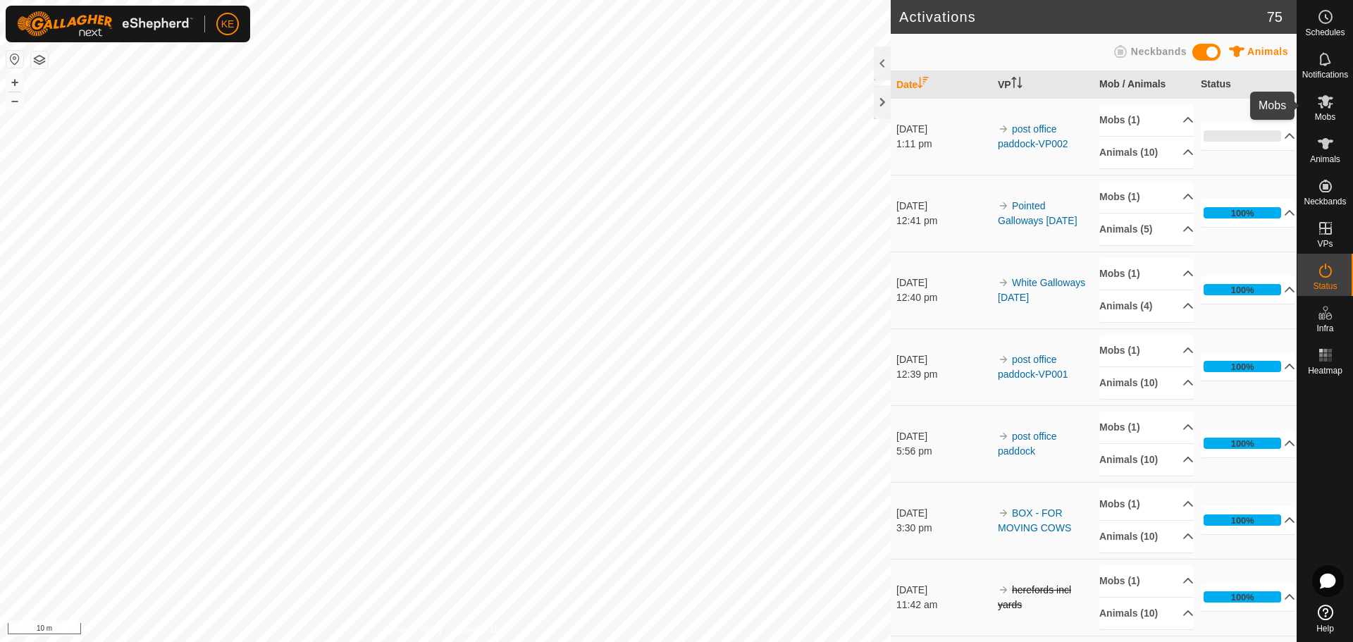
click at [1326, 106] on icon at bounding box center [1326, 101] width 16 height 13
